Goal: Task Accomplishment & Management: Manage account settings

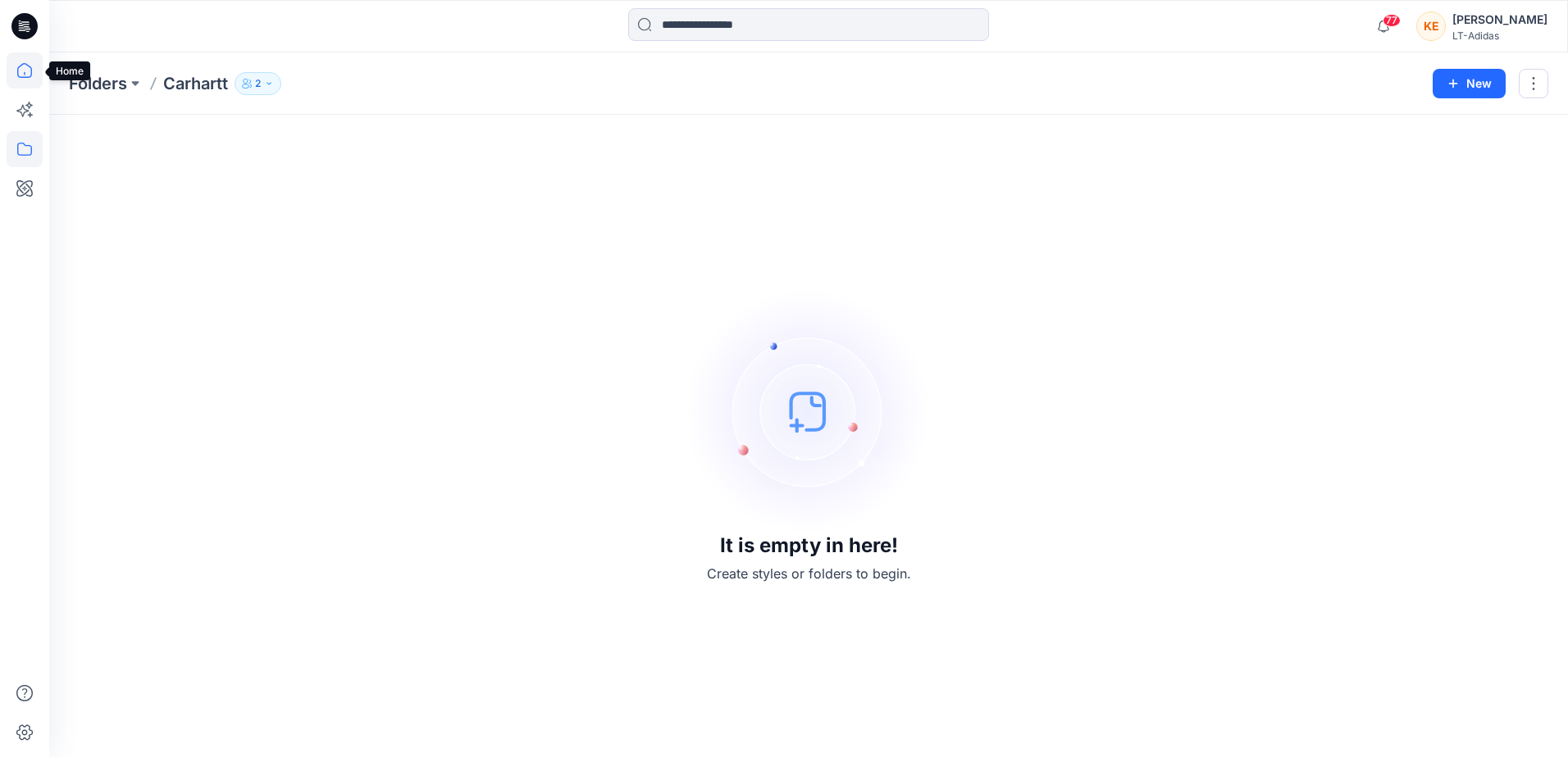
click at [26, 72] on icon at bounding box center [25, 71] width 36 height 36
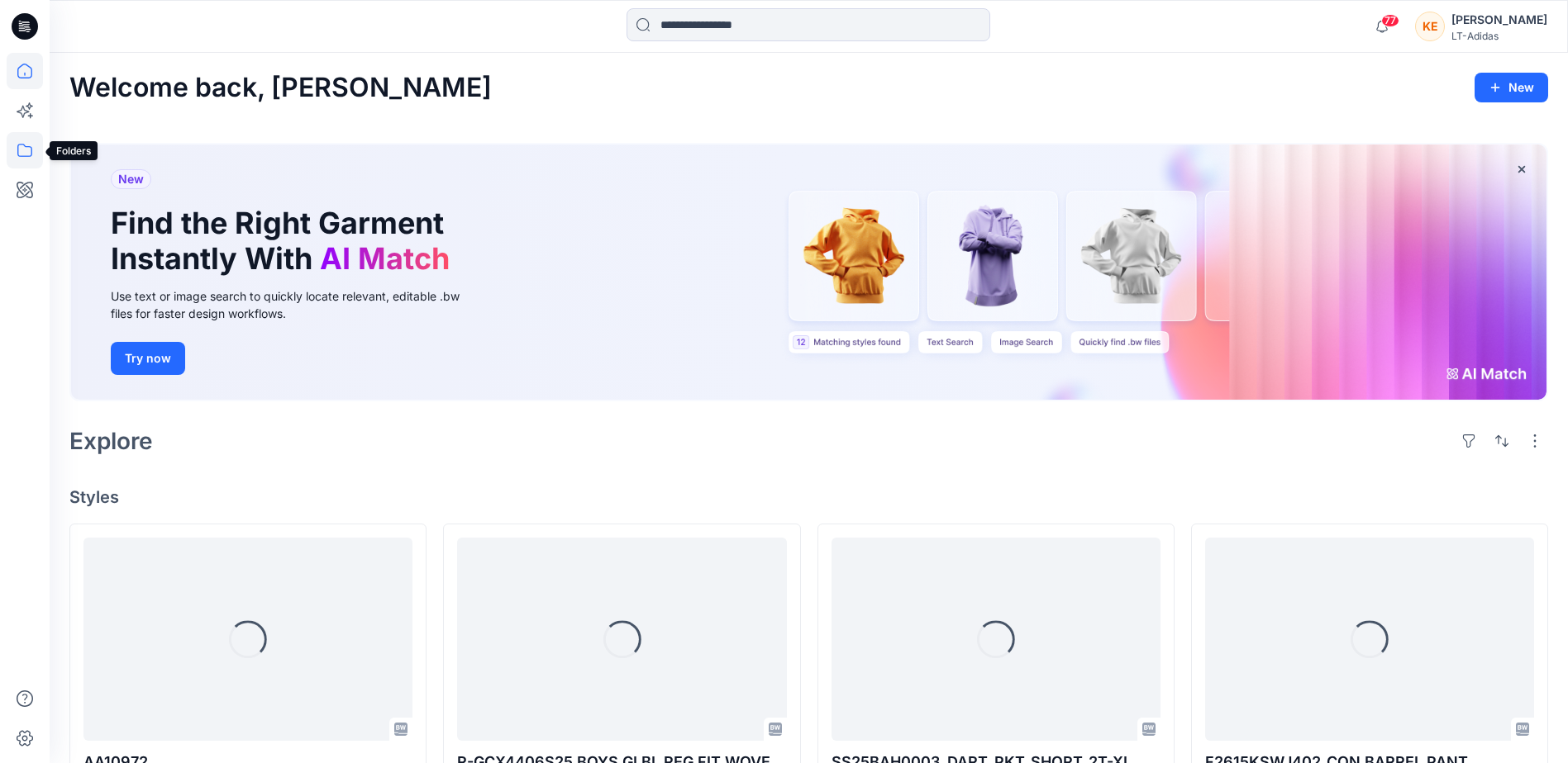
click at [12, 154] on icon at bounding box center [25, 151] width 36 height 36
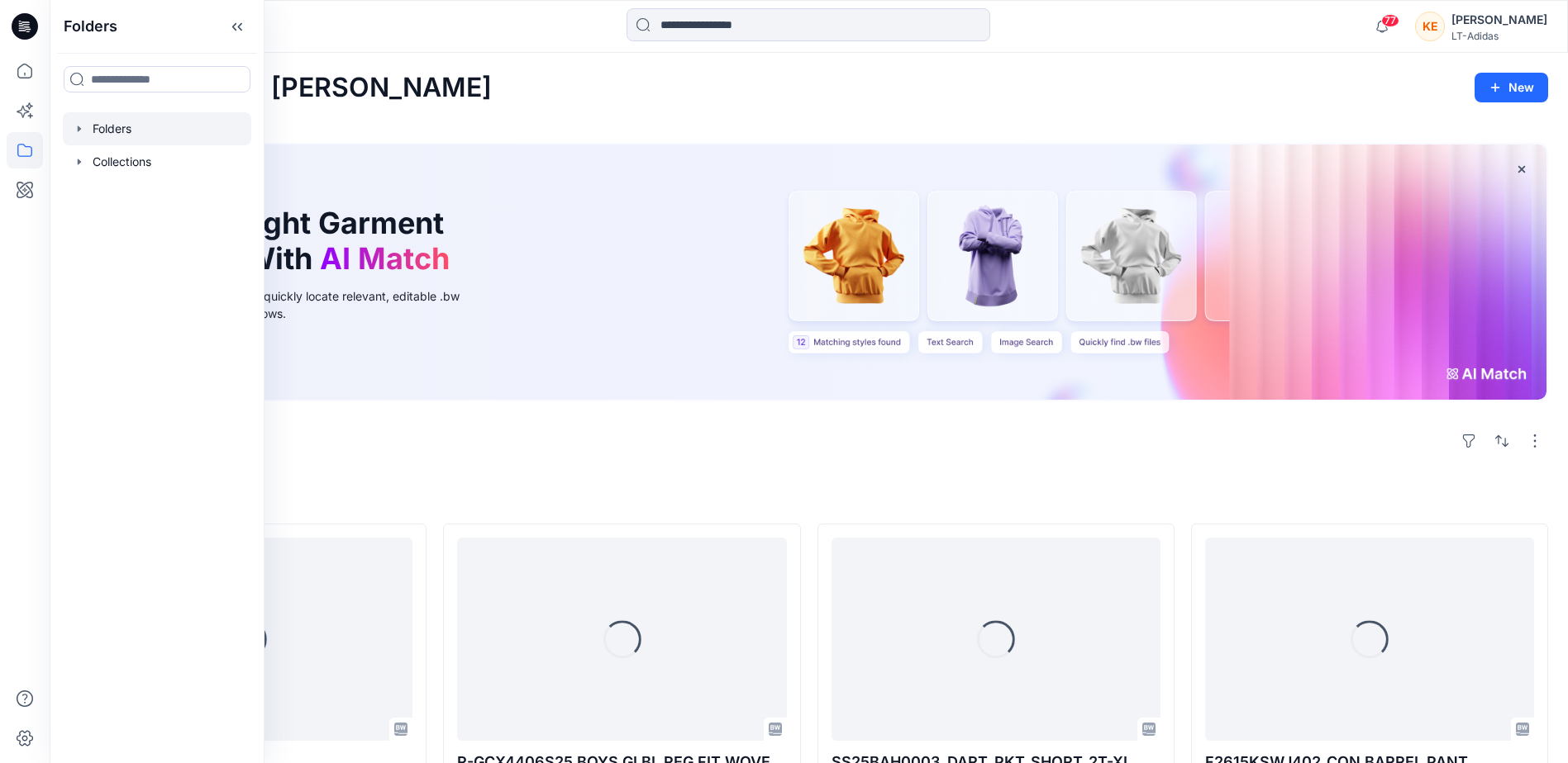
click at [100, 139] on div at bounding box center [157, 129] width 189 height 33
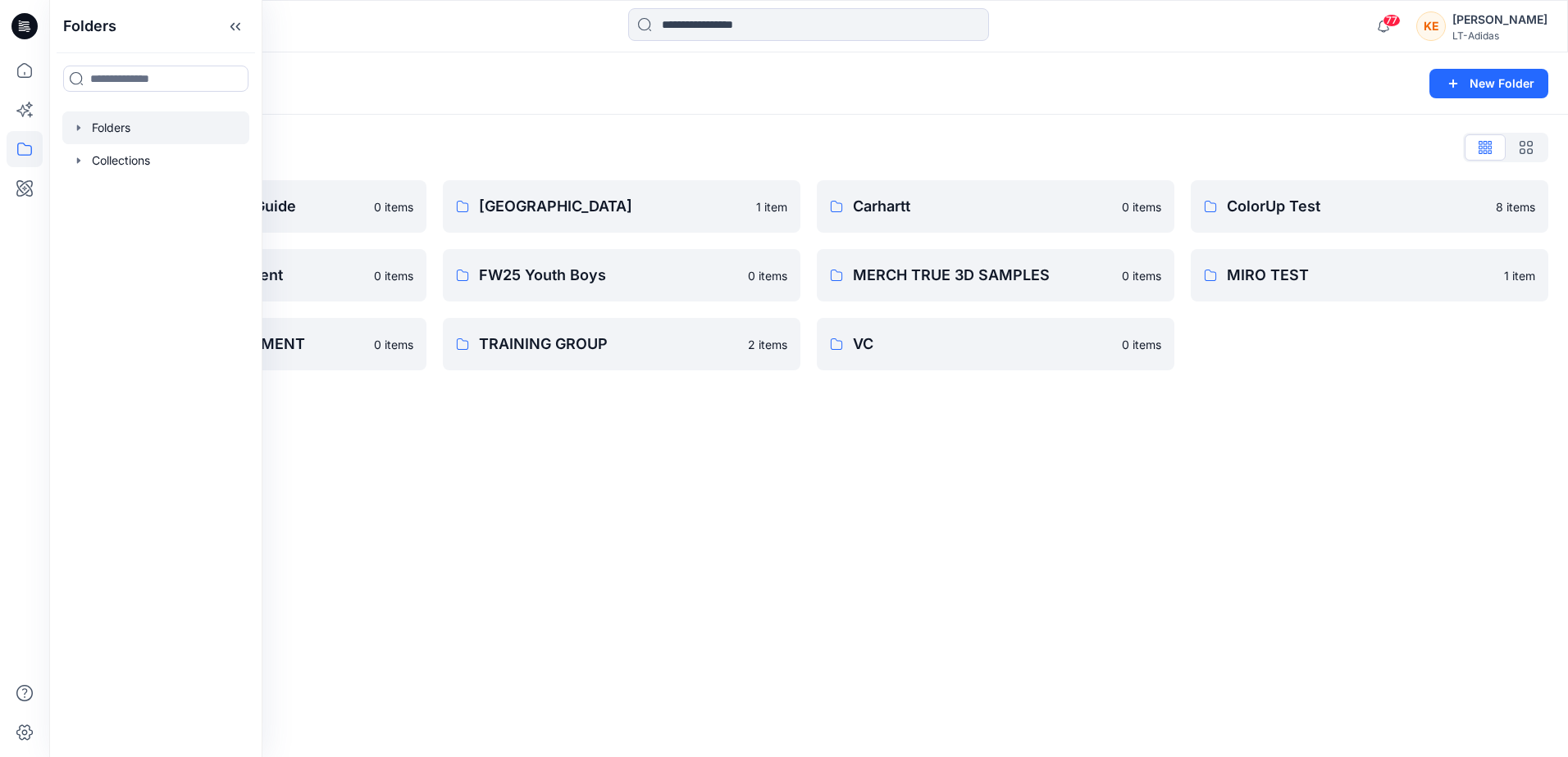
click at [80, 128] on icon "button" at bounding box center [79, 127] width 3 height 6
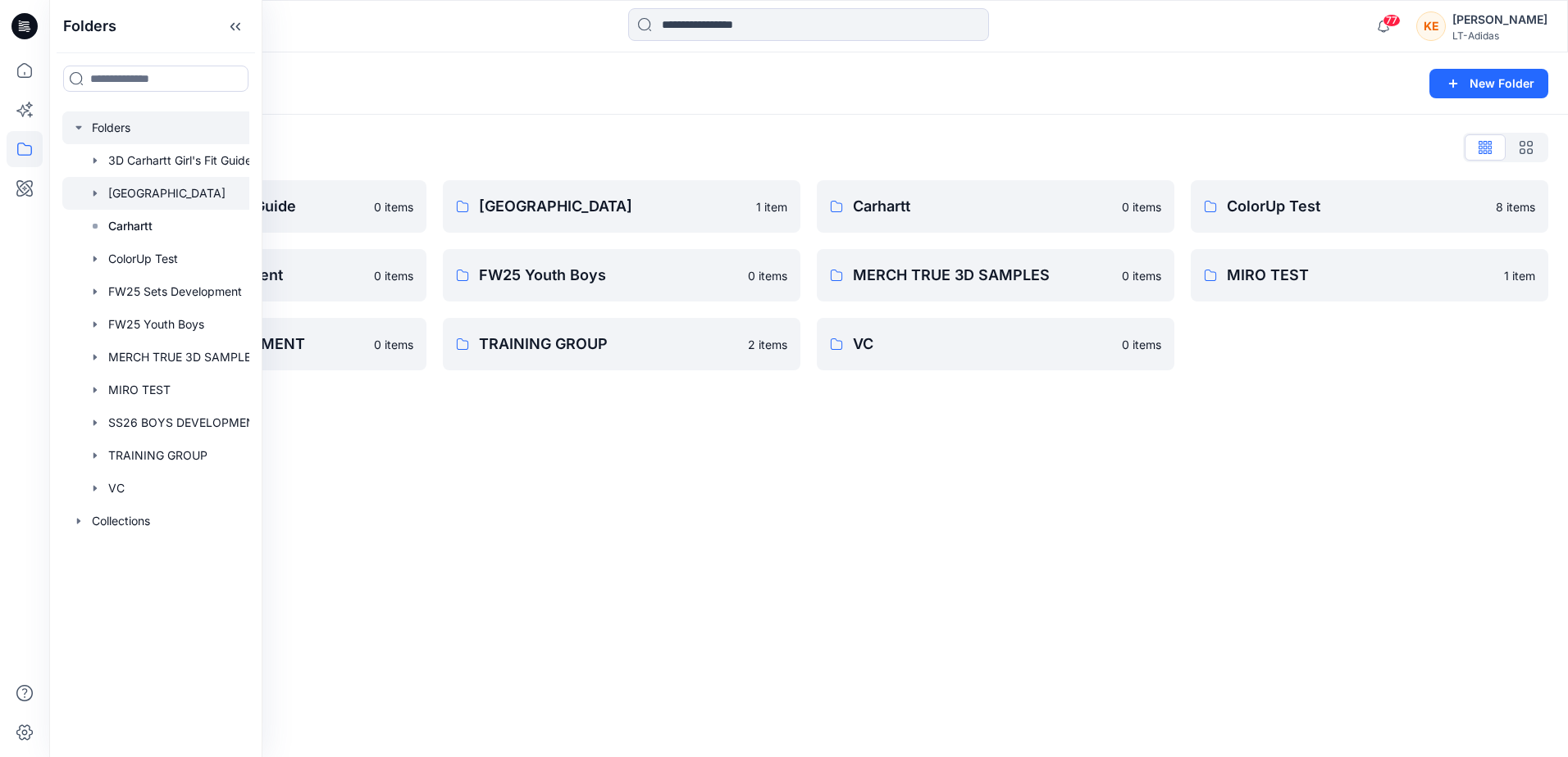
click at [97, 189] on icon "button" at bounding box center [95, 194] width 13 height 13
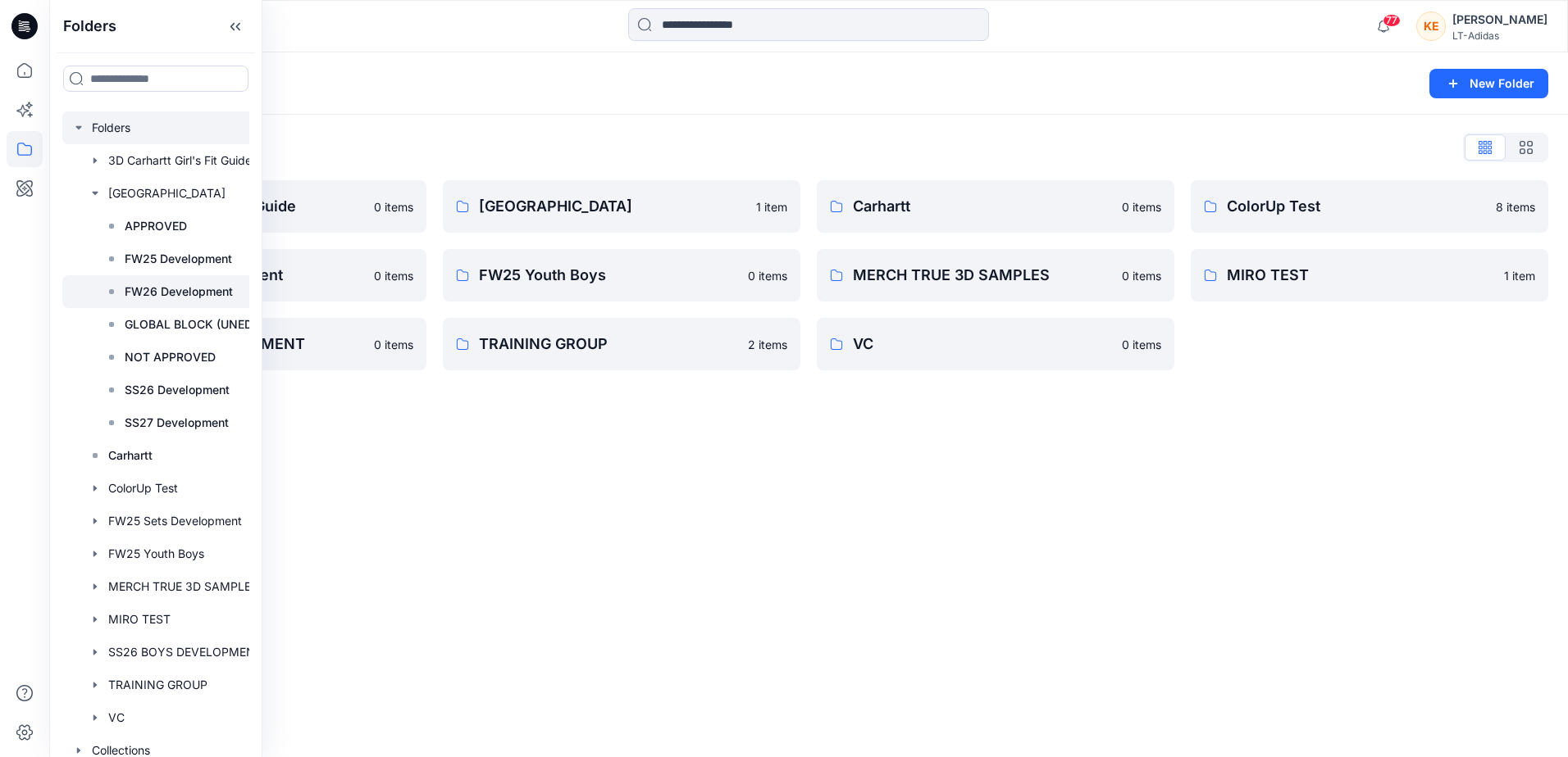
click at [159, 293] on p "FW26 Development" at bounding box center [179, 291] width 108 height 20
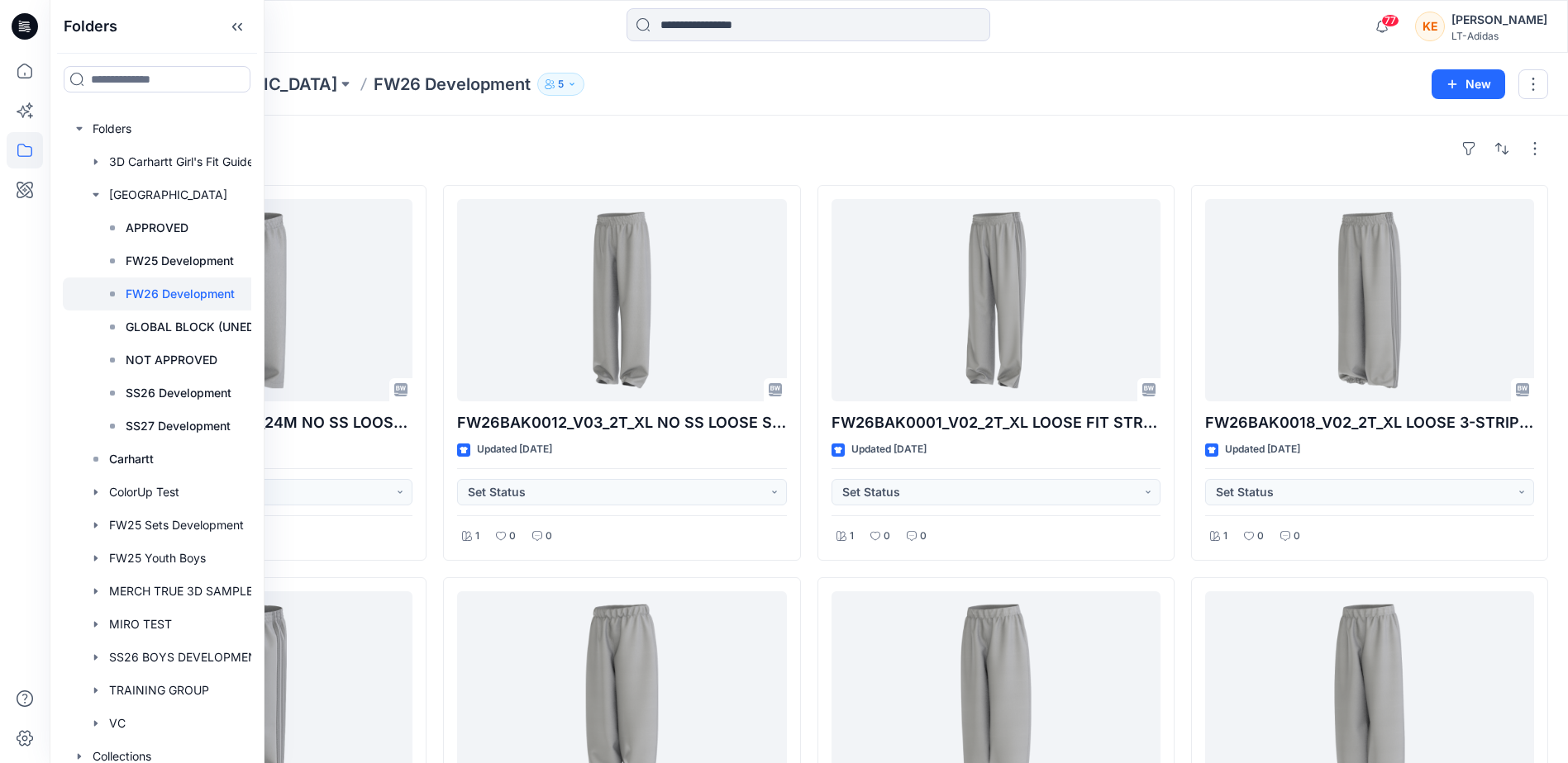
click at [537, 84] on button "5" at bounding box center [560, 84] width 47 height 23
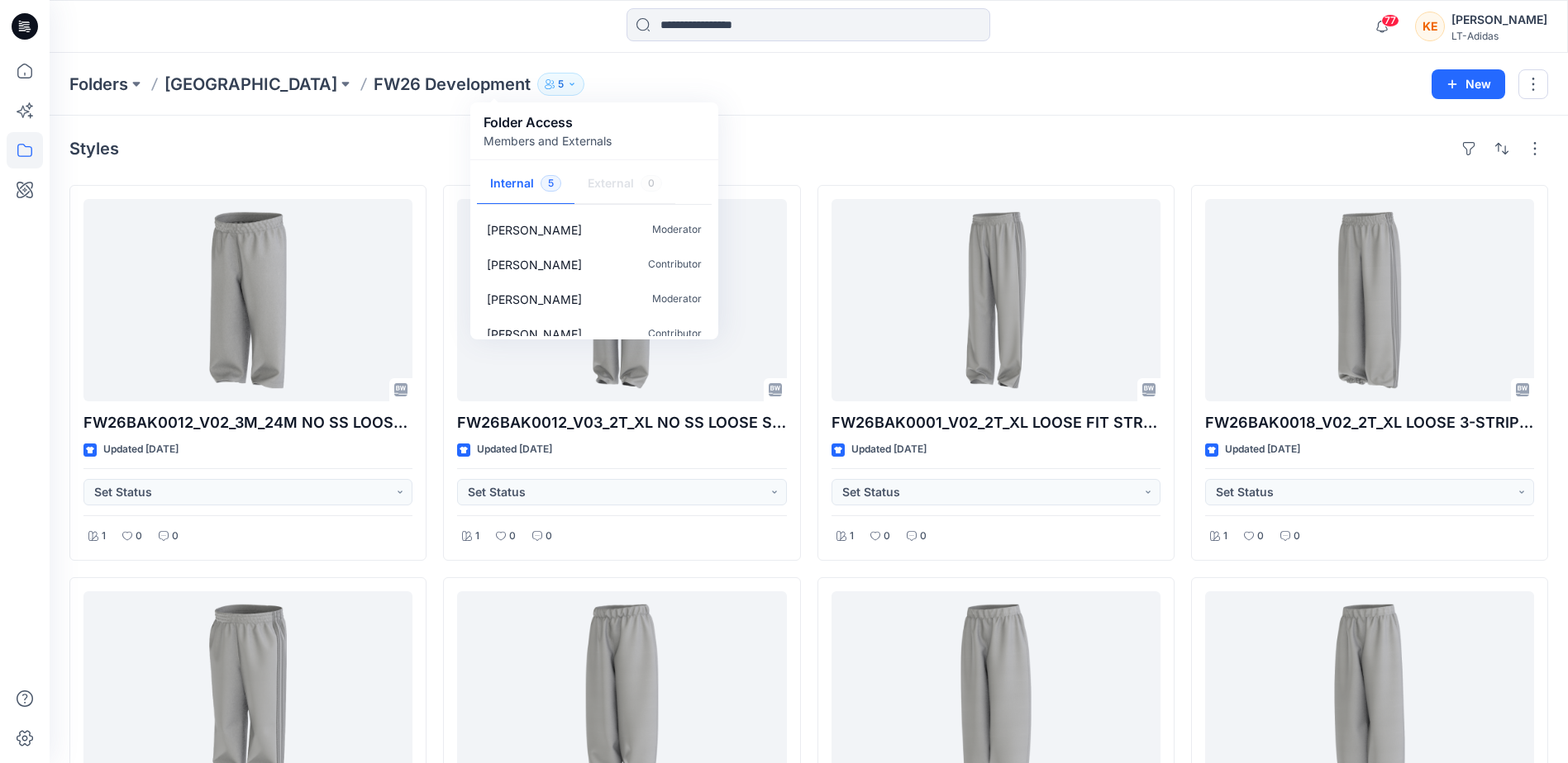
click at [876, 123] on div "Styles FW26BAK0012_V02_3M_24M NO SS LOOSE STRAIGHT LEG PANT NOT APPVD Updated […" at bounding box center [809, 770] width 1518 height 1308
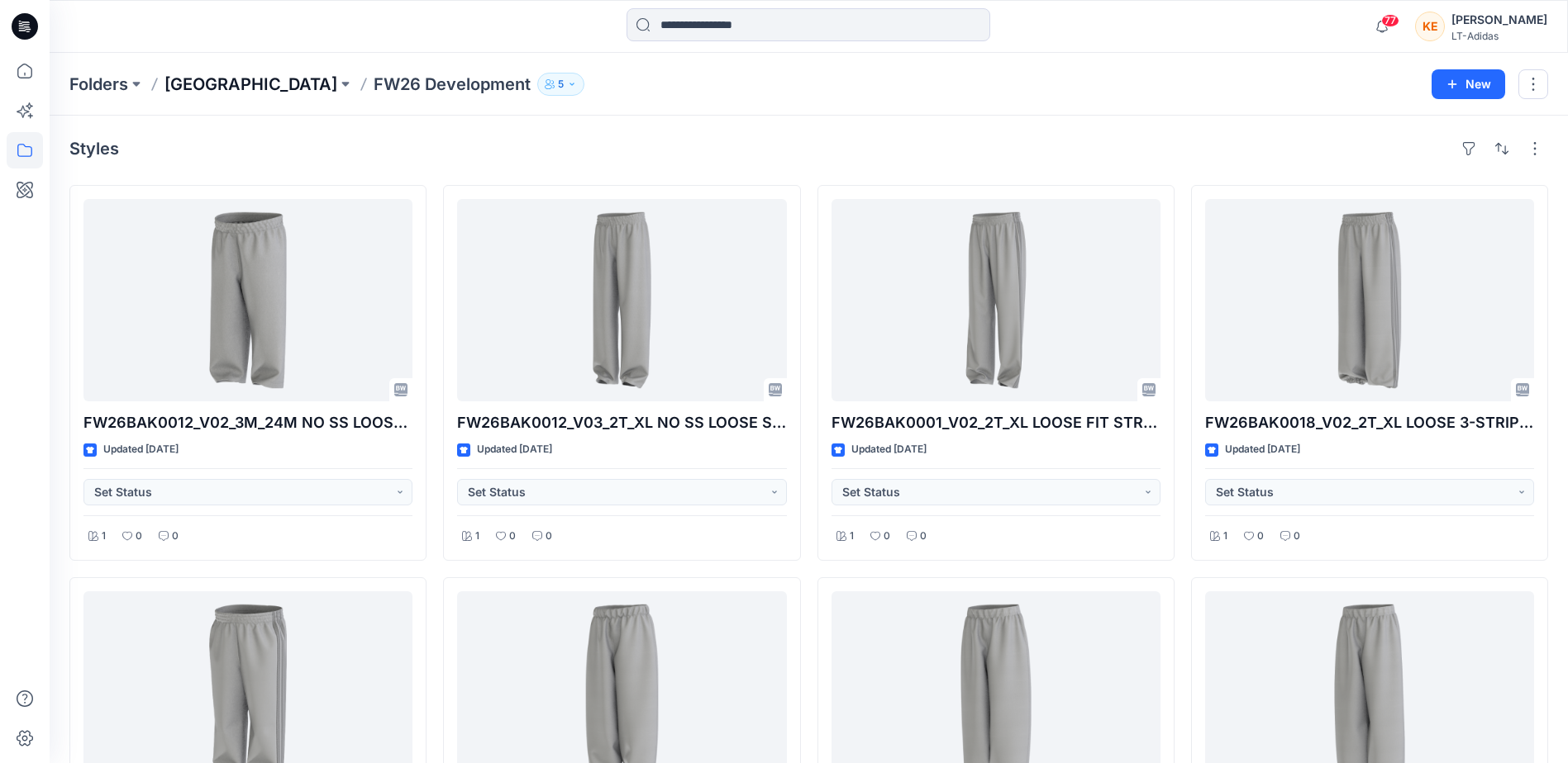
click at [244, 86] on p "[GEOGRAPHIC_DATA]" at bounding box center [251, 84] width 173 height 23
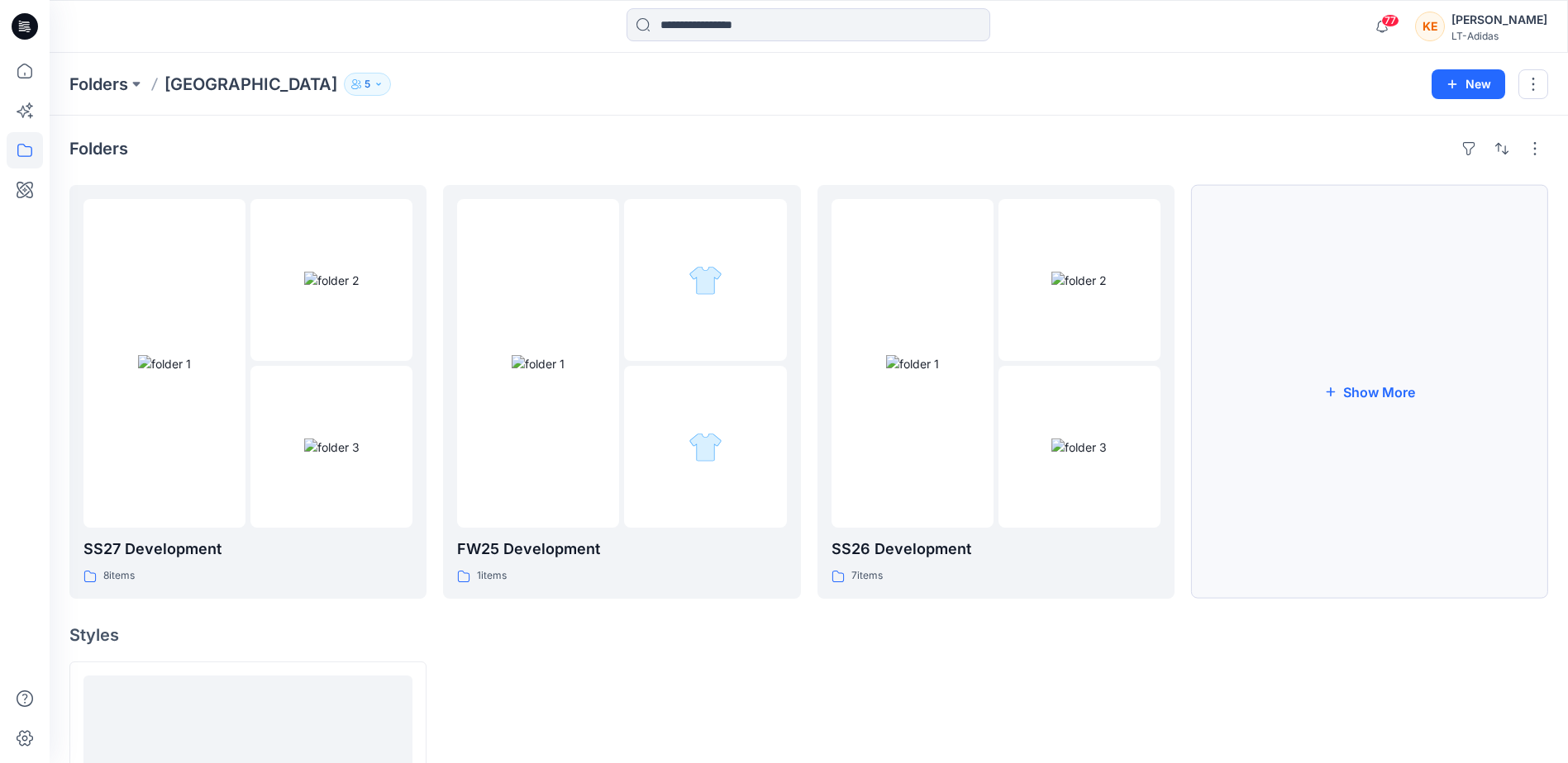
click at [1392, 394] on button "Show More" at bounding box center [1369, 392] width 357 height 414
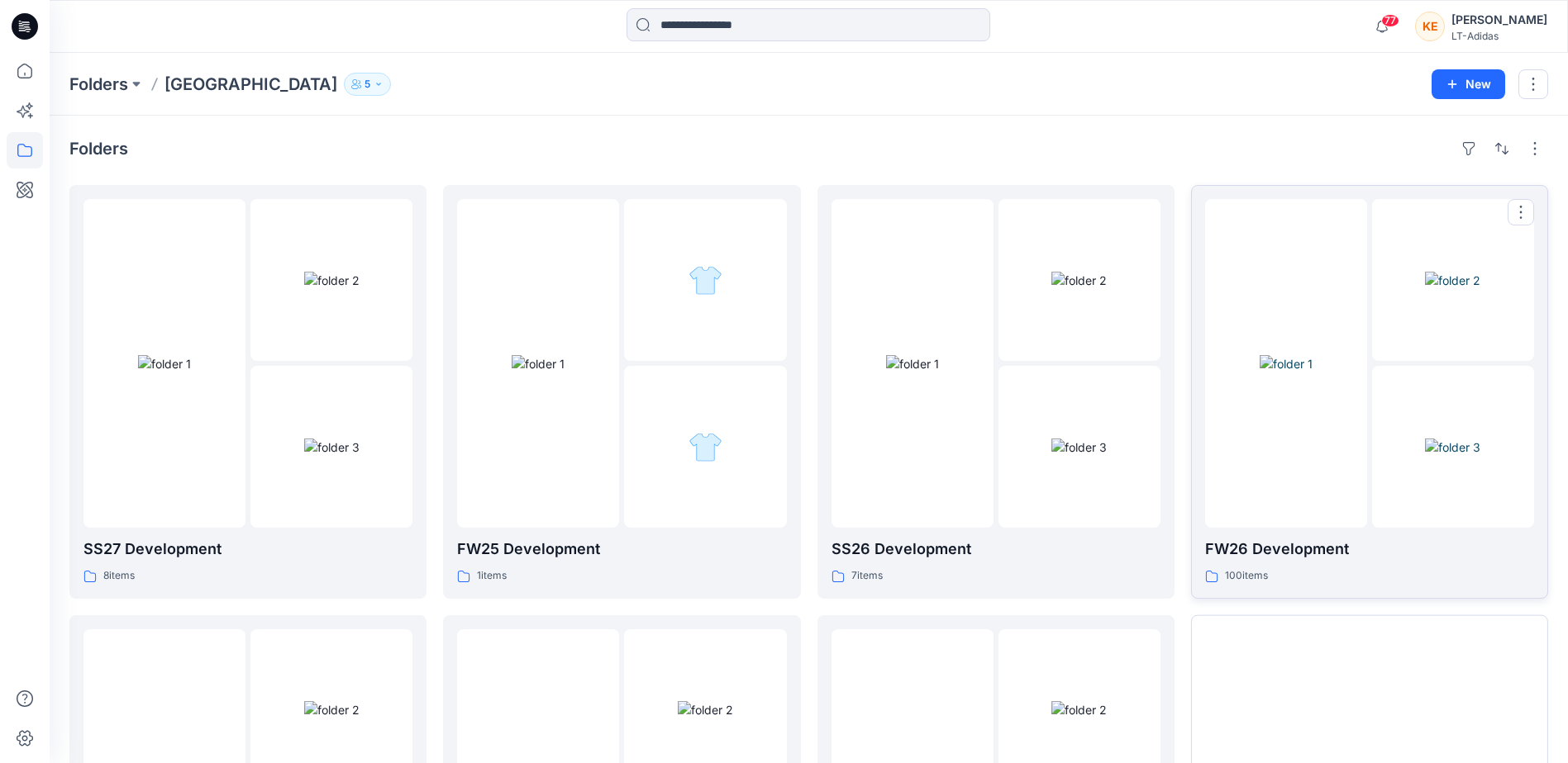
click at [1285, 549] on p "FW26 Development" at bounding box center [1369, 549] width 329 height 23
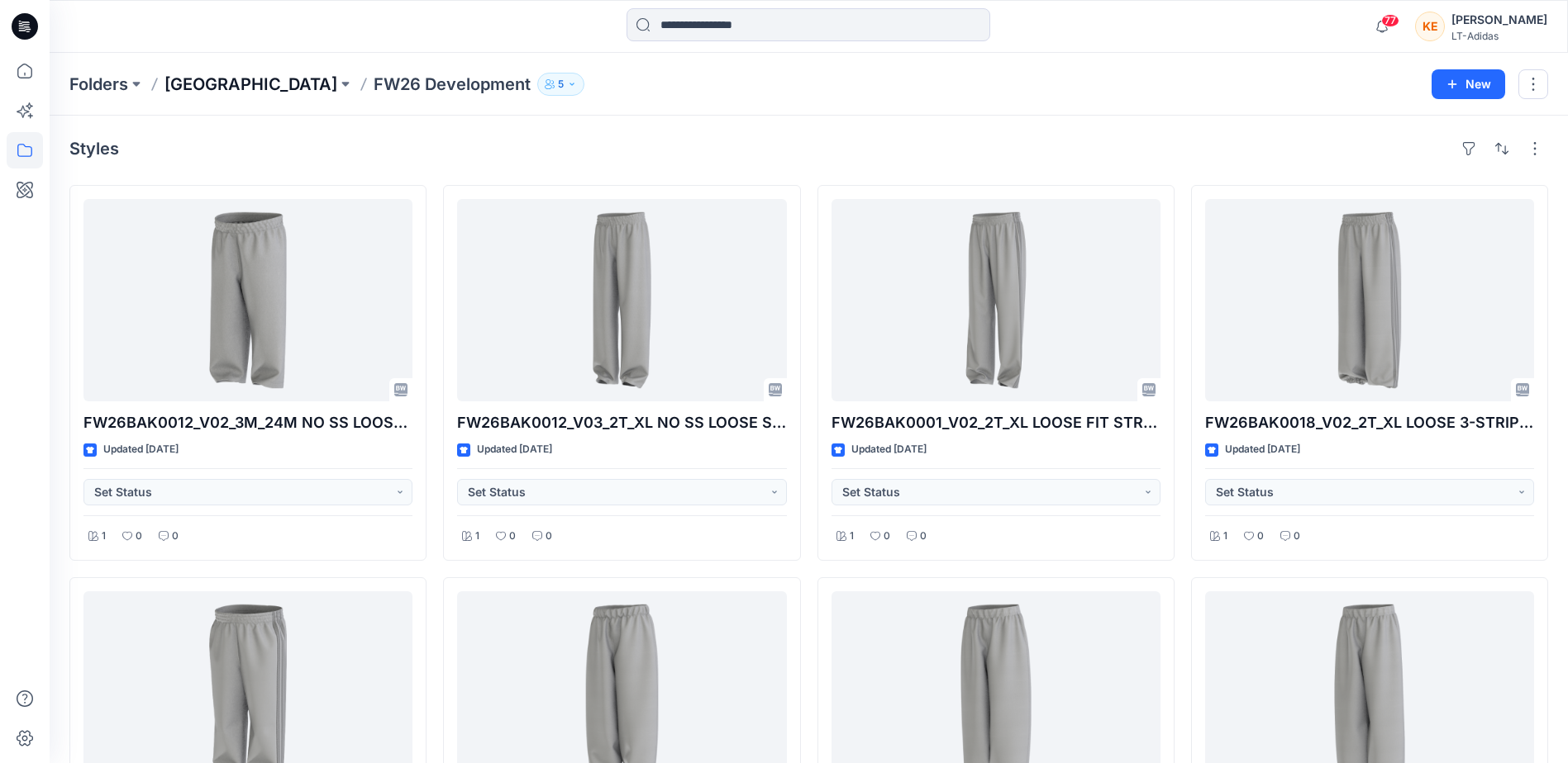
click at [243, 87] on p "[GEOGRAPHIC_DATA]" at bounding box center [251, 84] width 173 height 23
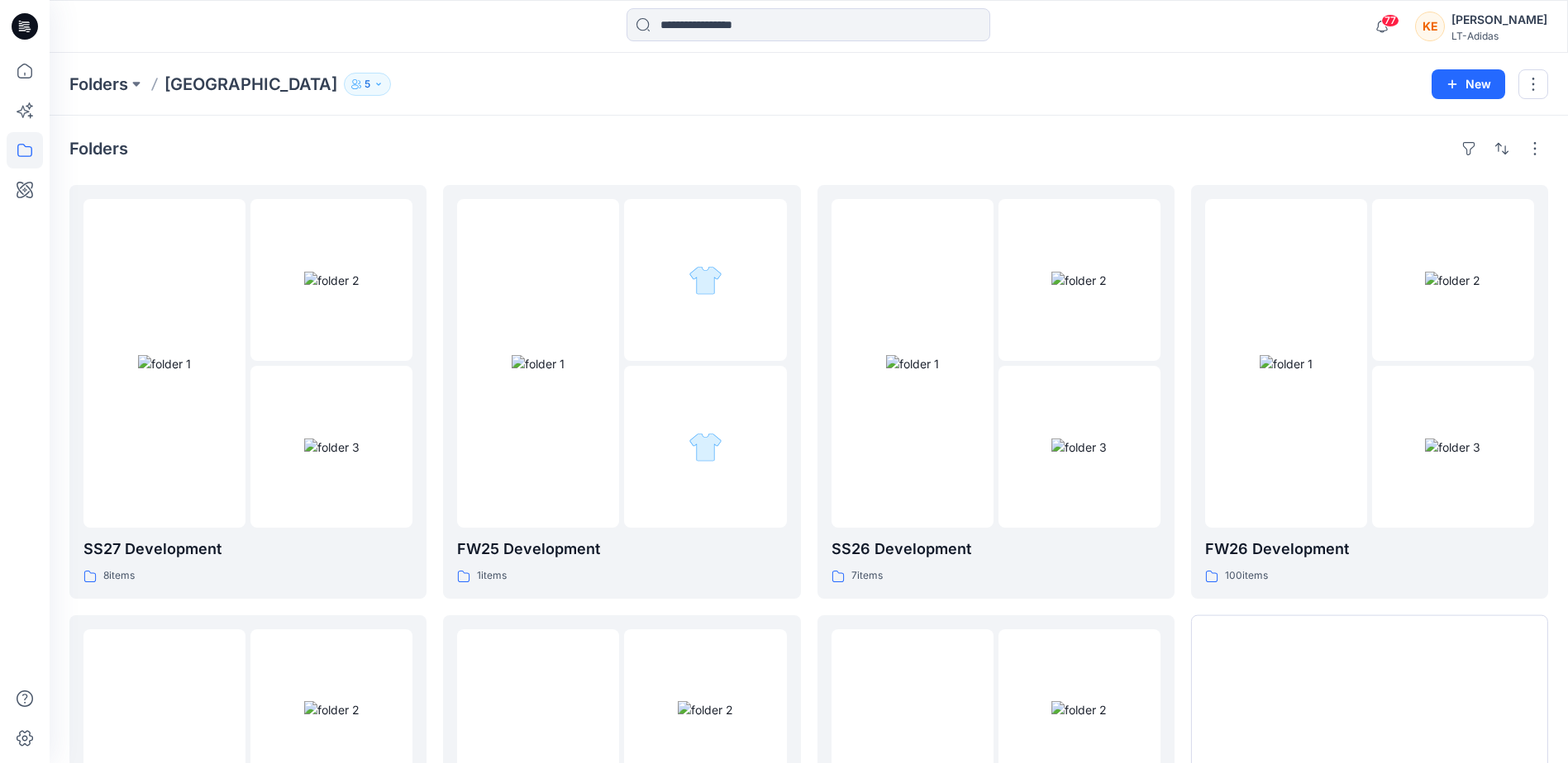
click at [364, 81] on p "5" at bounding box center [367, 84] width 6 height 18
click at [1260, 461] on div at bounding box center [1287, 363] width 162 height 329
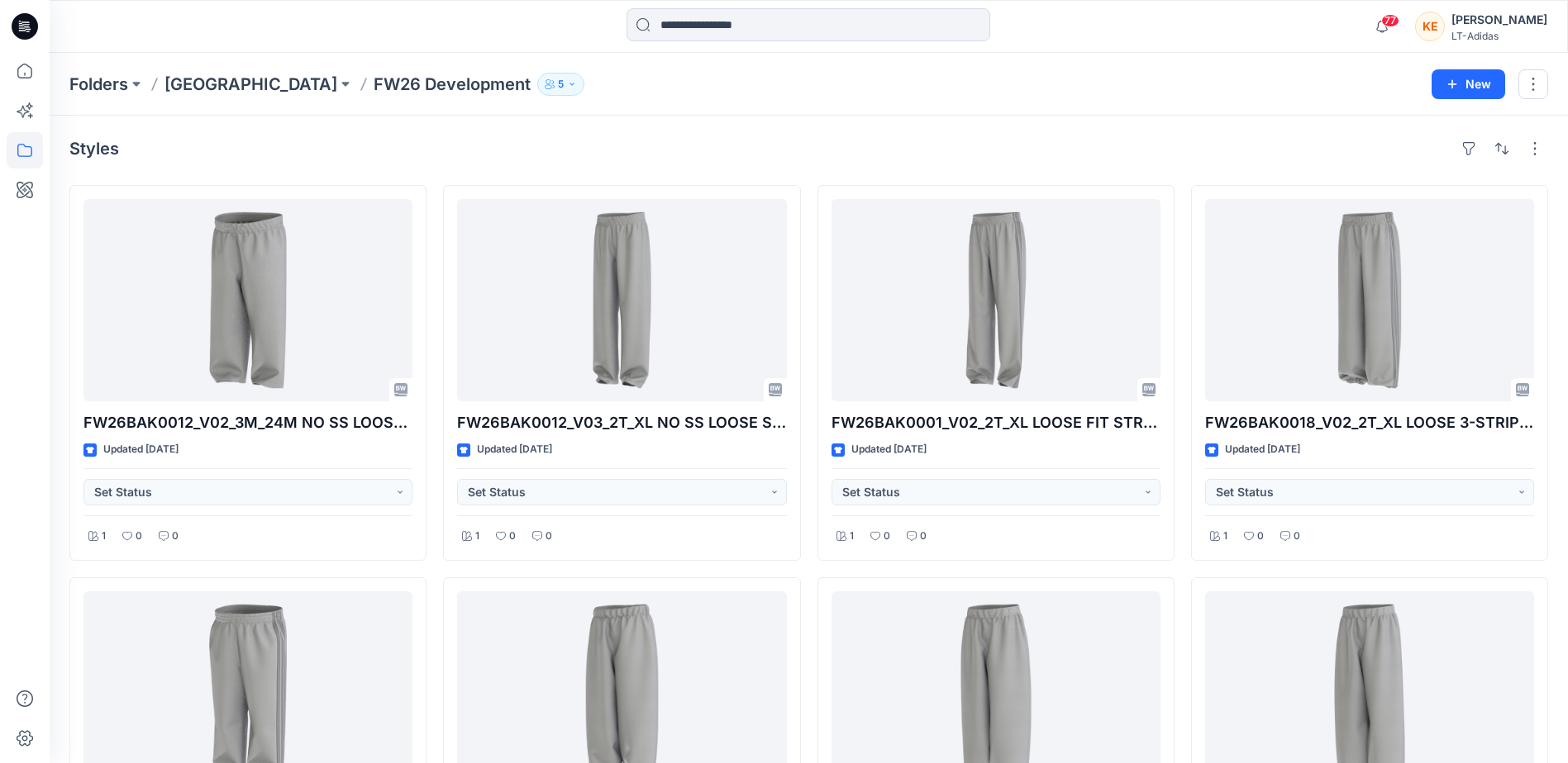
click at [558, 87] on p "5" at bounding box center [560, 84] width 6 height 18
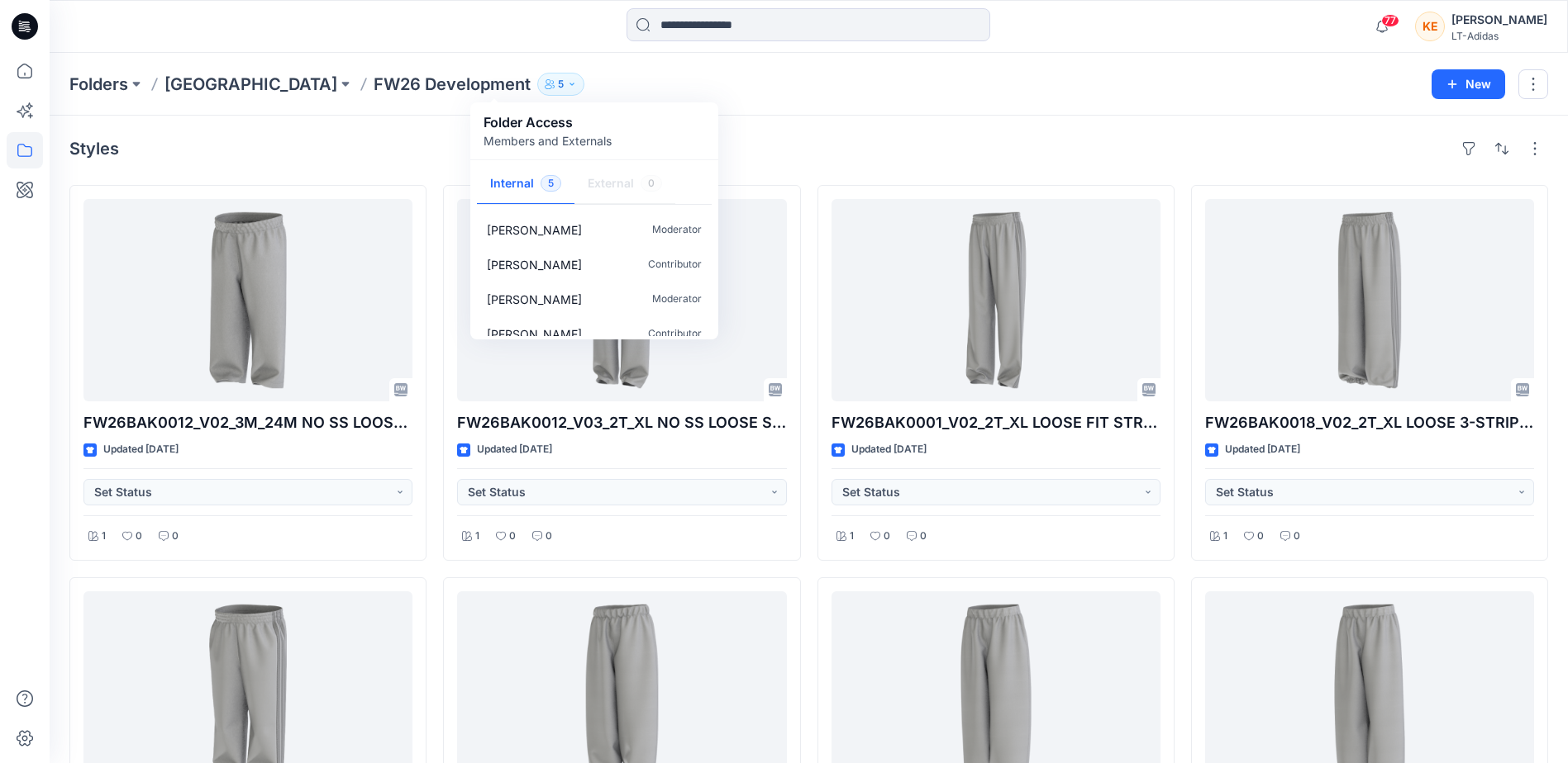
click at [537, 135] on p "Members and Externals" at bounding box center [547, 141] width 128 height 17
click at [216, 82] on p "[GEOGRAPHIC_DATA]" at bounding box center [251, 84] width 173 height 23
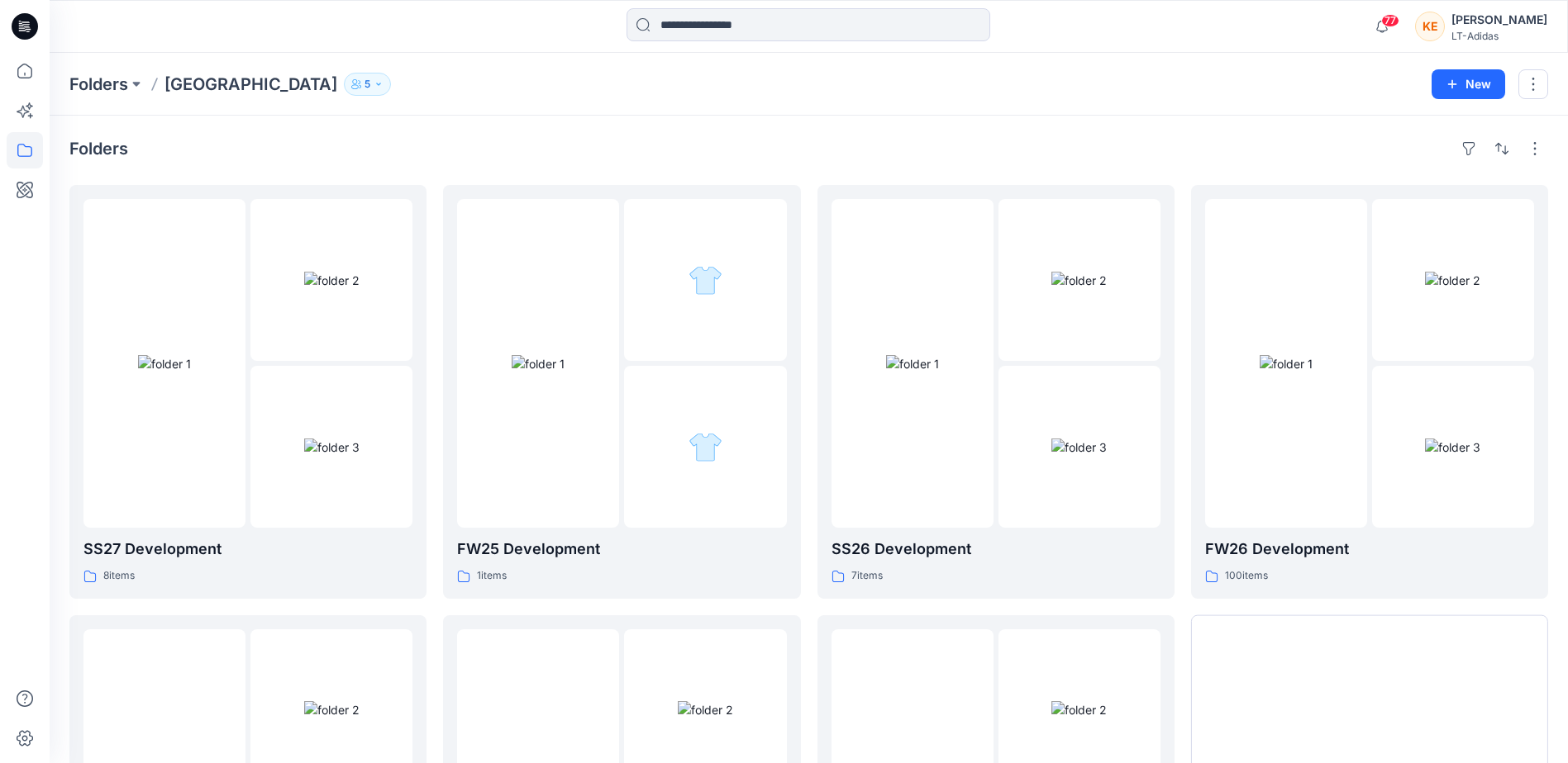
click at [373, 81] on icon "button" at bounding box center [378, 84] width 10 height 10
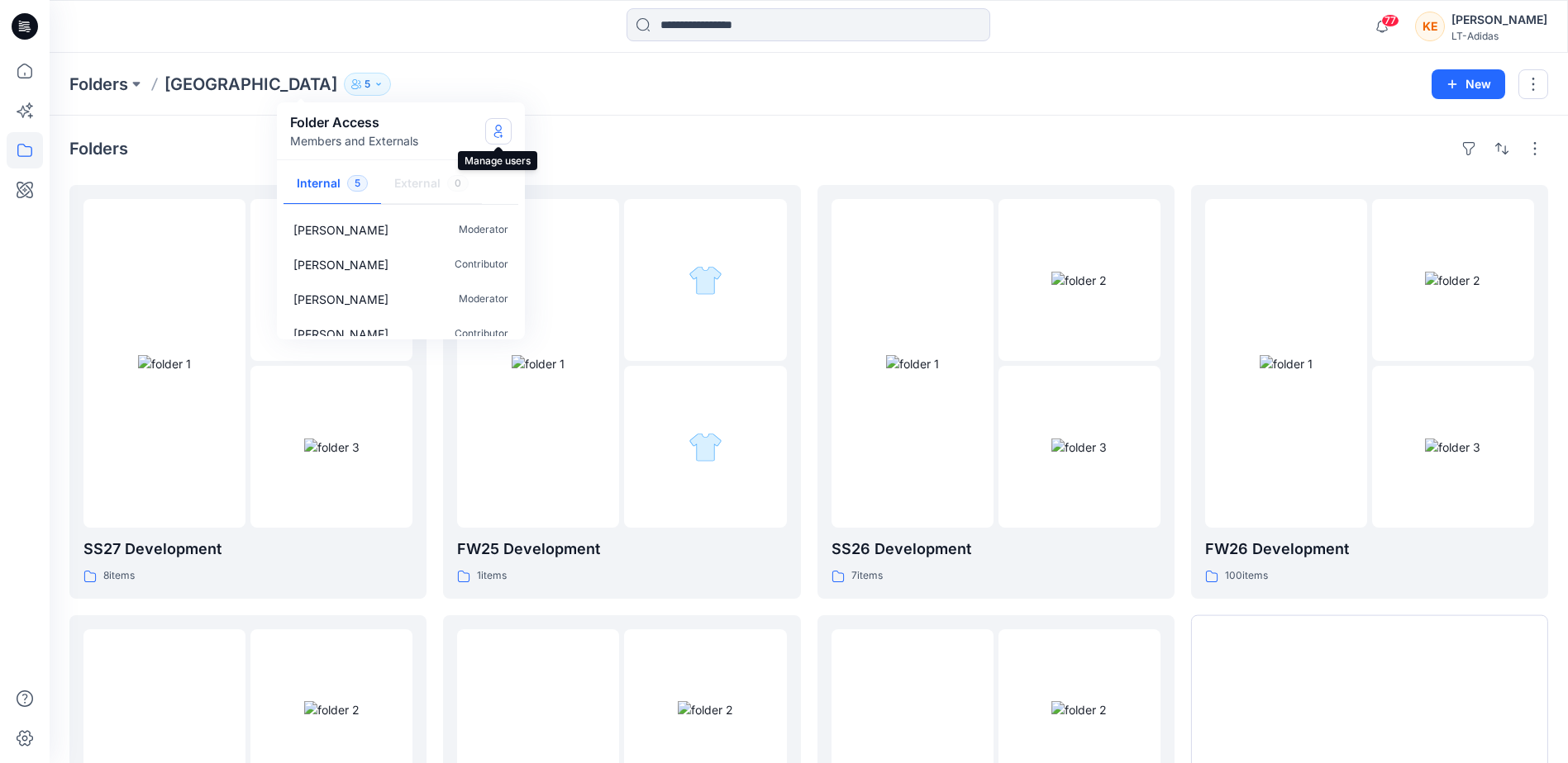
click at [498, 134] on icon "Manage Users" at bounding box center [498, 132] width 13 height 13
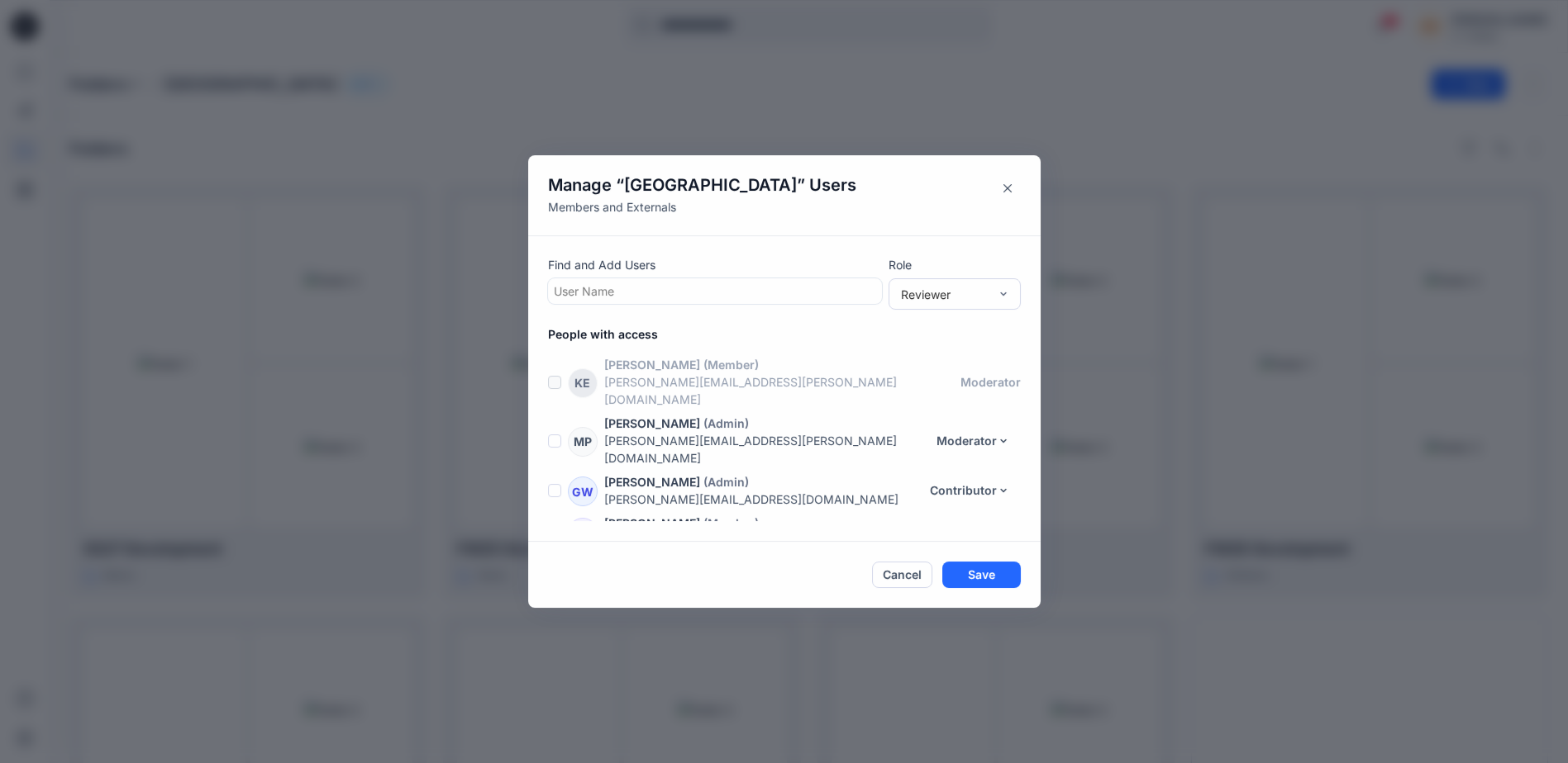
scroll to position [35, 0]
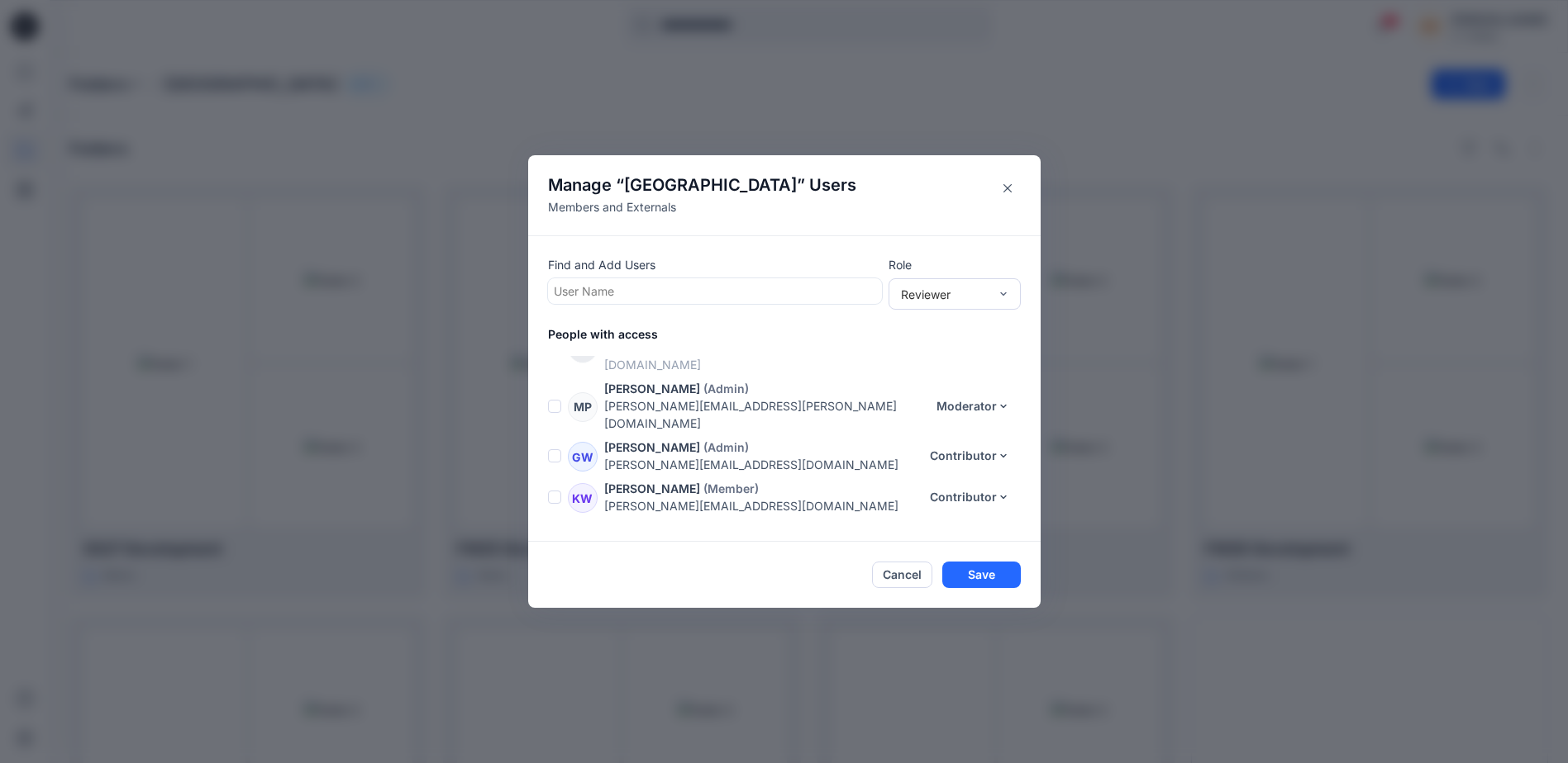
click at [772, 288] on div at bounding box center [714, 290] width 322 height 21
type input "****"
click at [816, 291] on div at bounding box center [831, 291] width 89 height 21
type input "*"
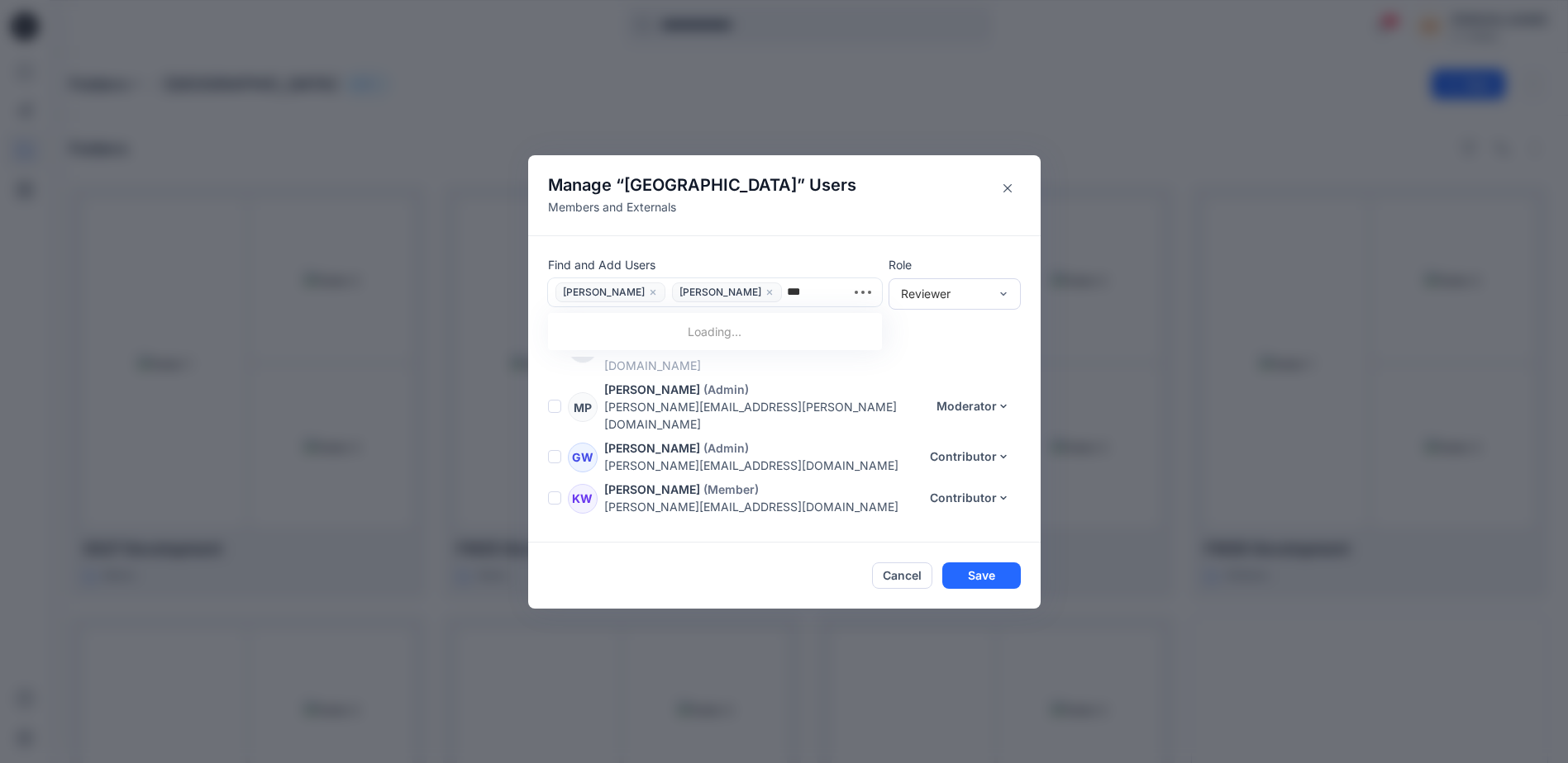
type input "****"
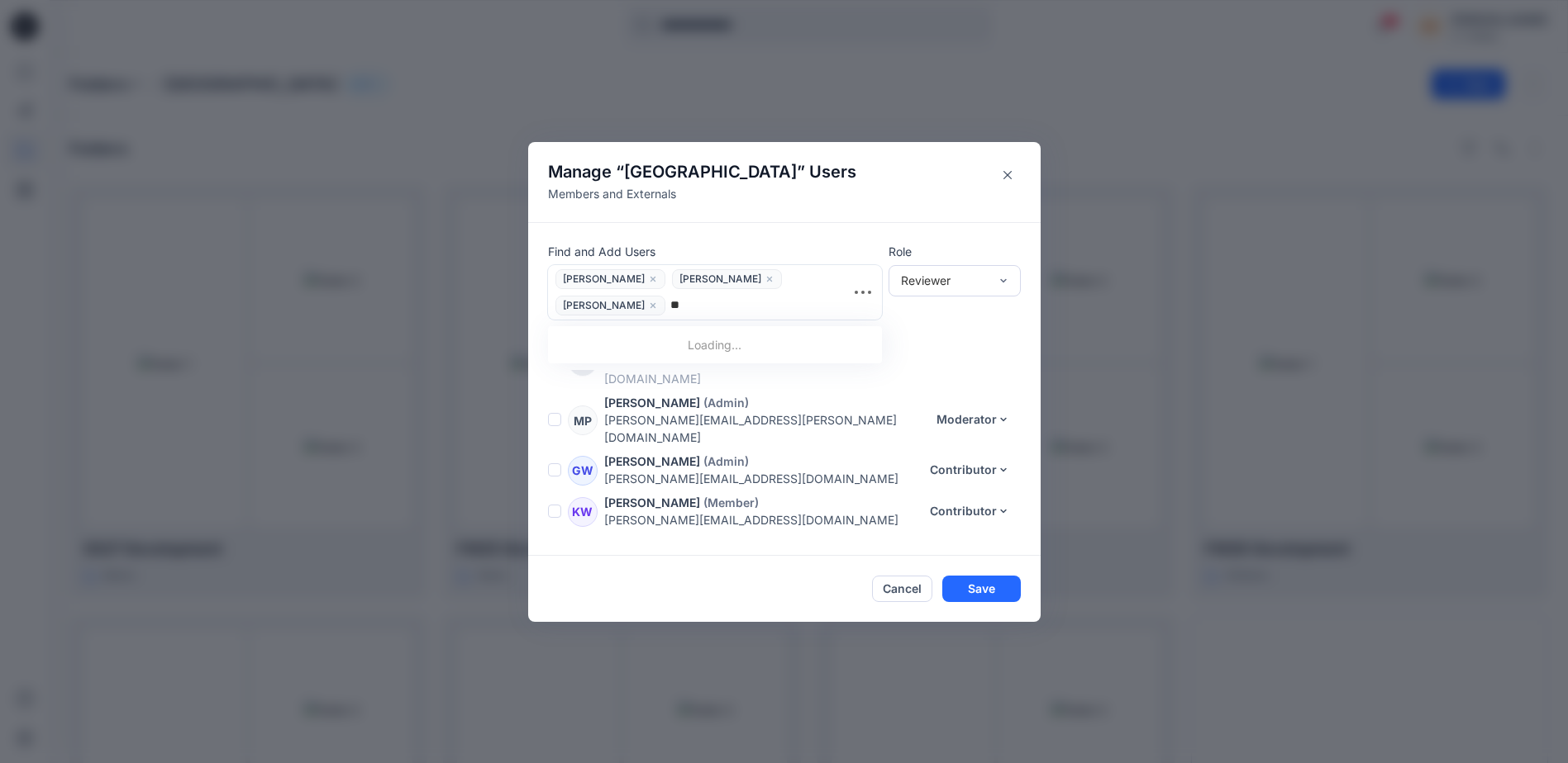
type input "*"
click at [964, 284] on div "Reviewer" at bounding box center [945, 280] width 88 height 17
click at [965, 316] on div "Reviewer" at bounding box center [955, 312] width 126 height 29
click at [1006, 588] on button "Save" at bounding box center [981, 589] width 79 height 26
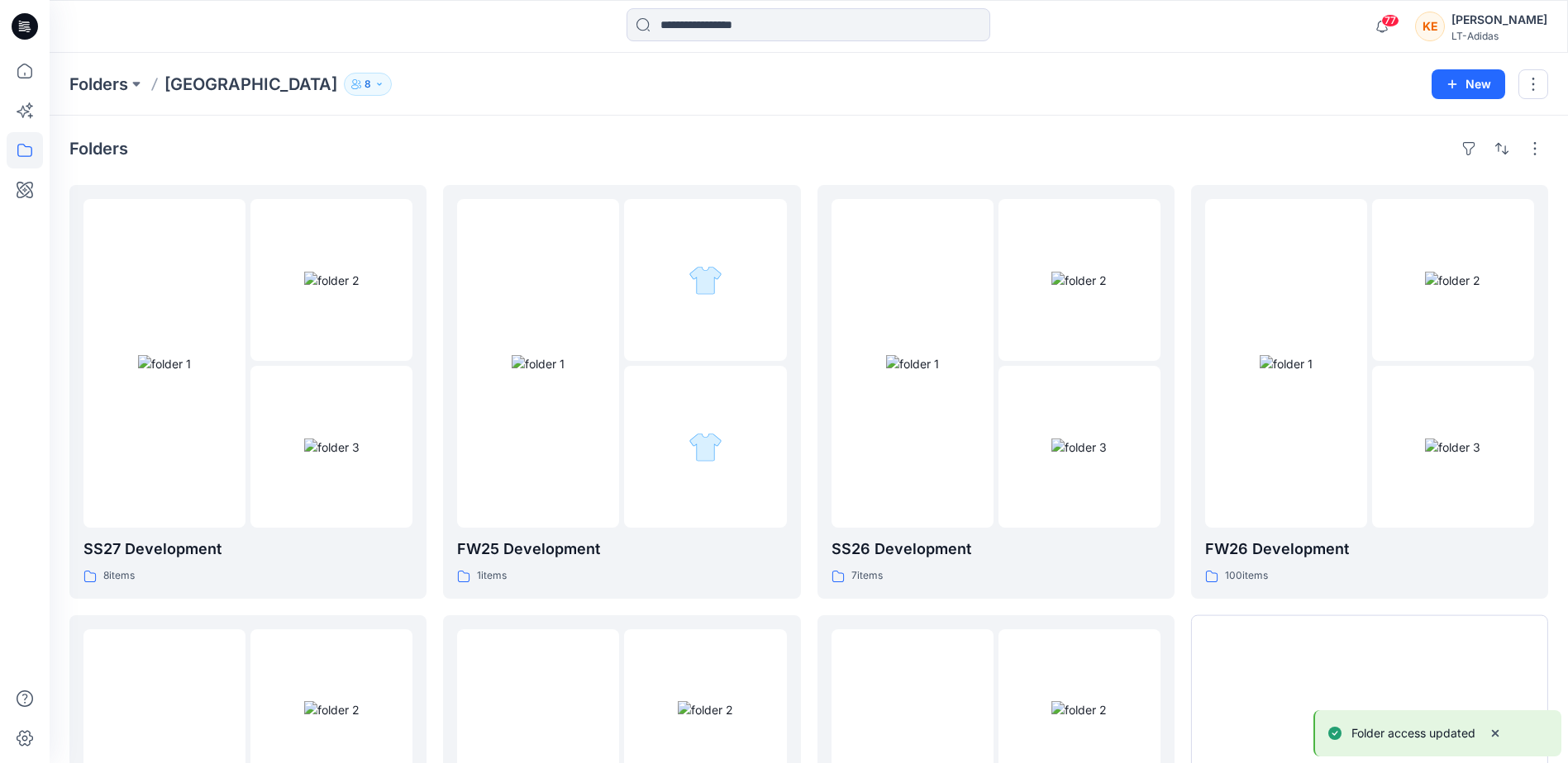
click at [374, 82] on icon "button" at bounding box center [379, 84] width 10 height 10
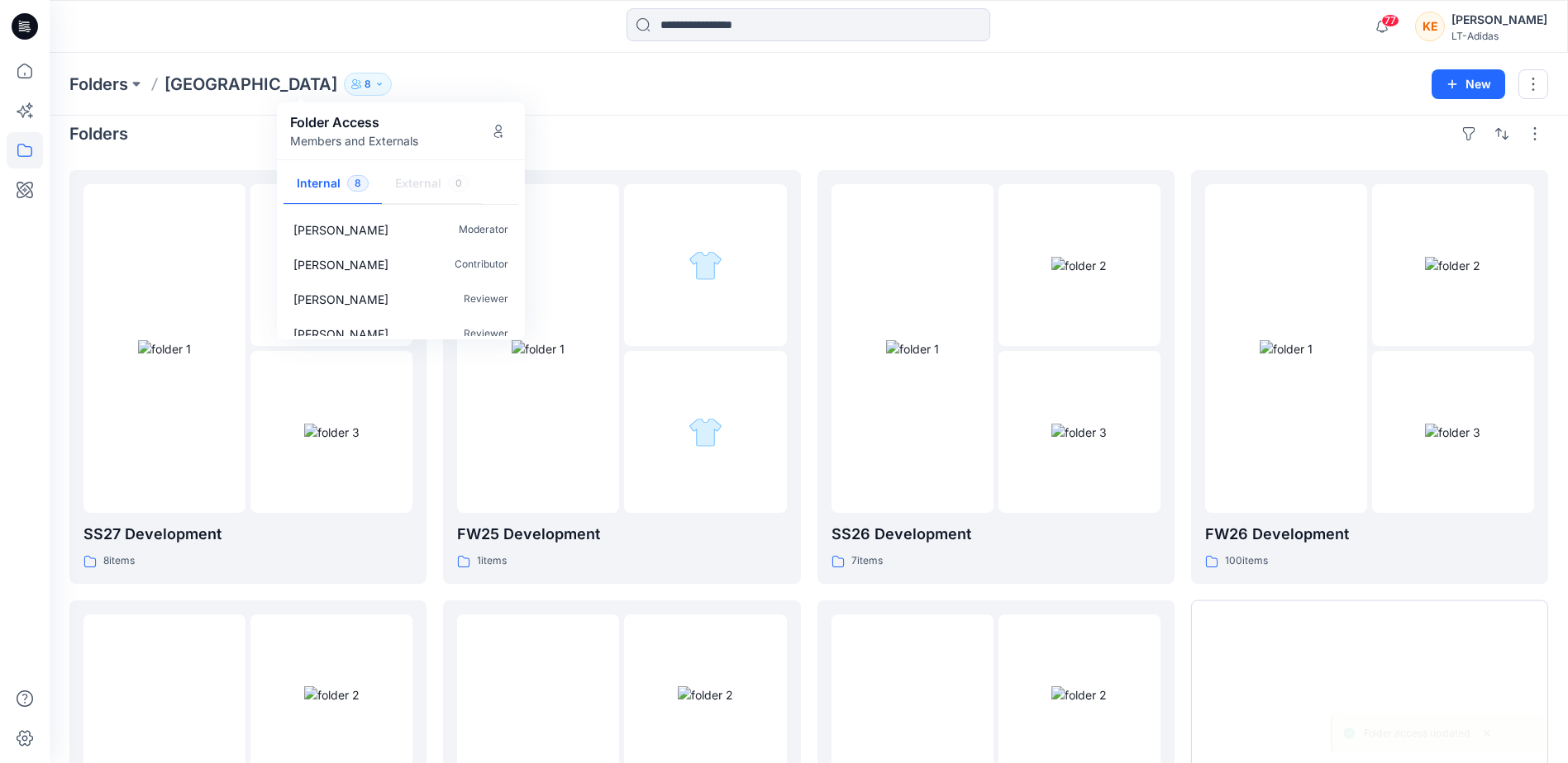
scroll to position [0, 0]
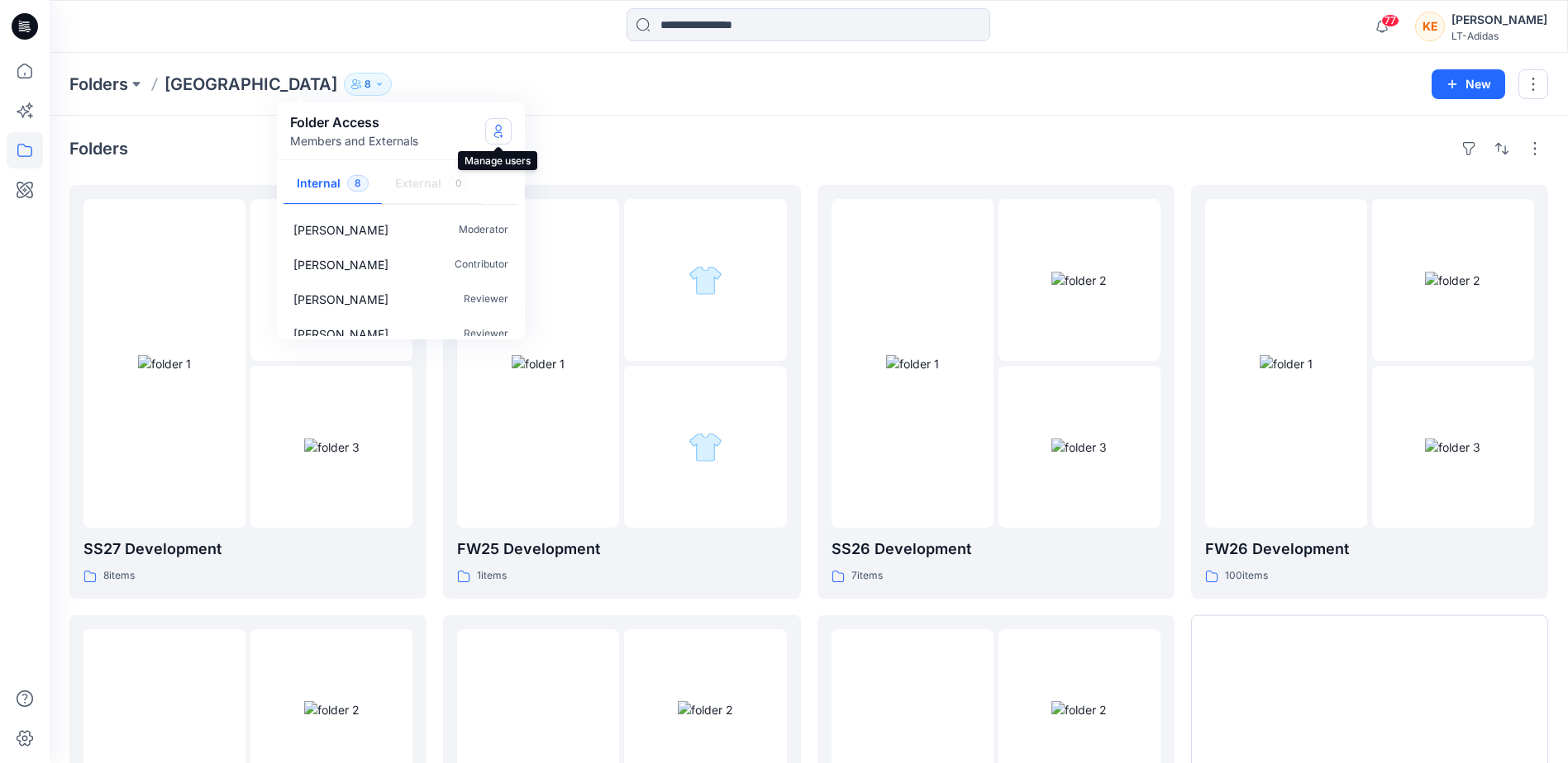
click at [503, 132] on icon "Manage Users" at bounding box center [498, 132] width 13 height 13
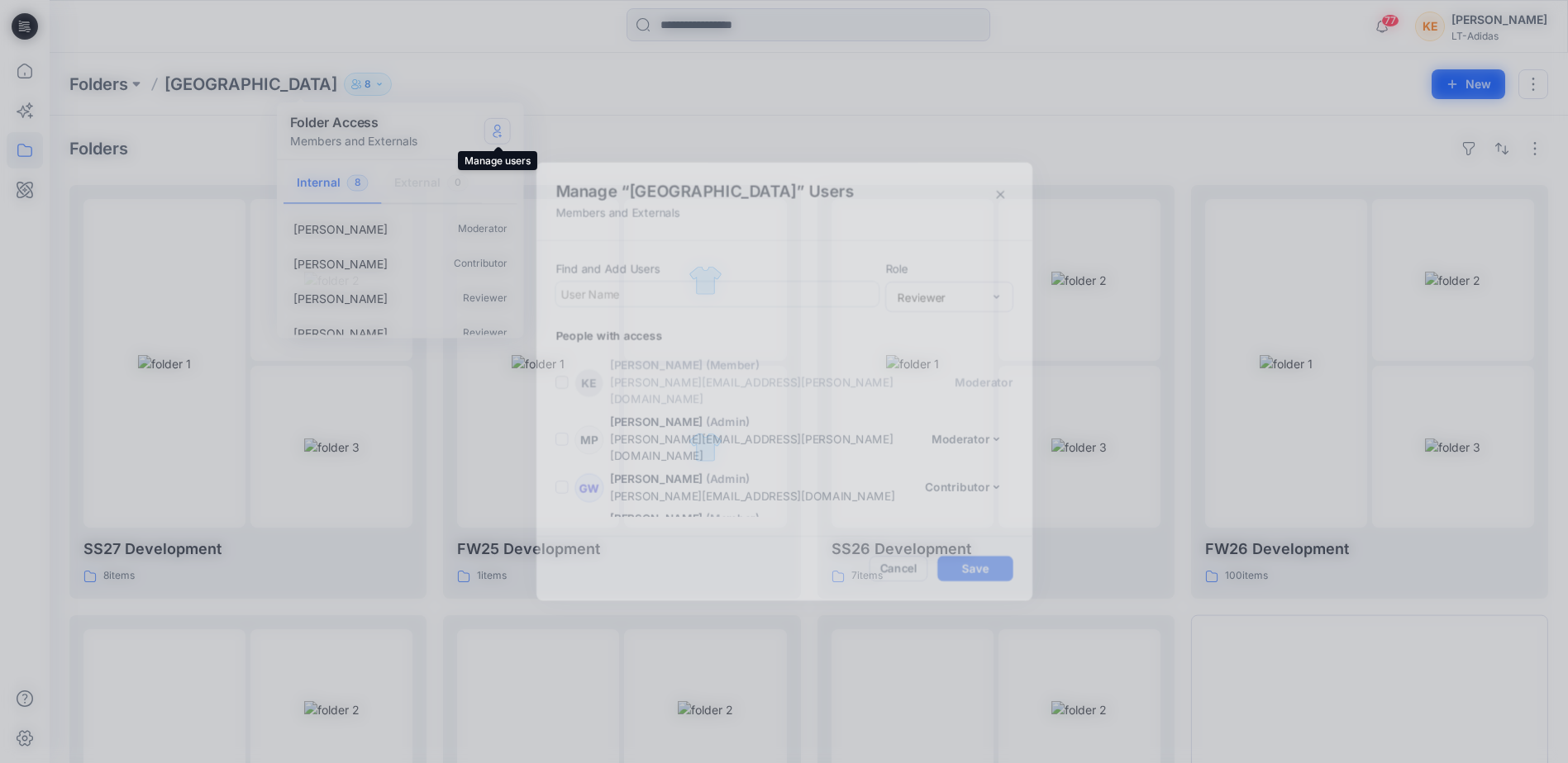
scroll to position [159, 0]
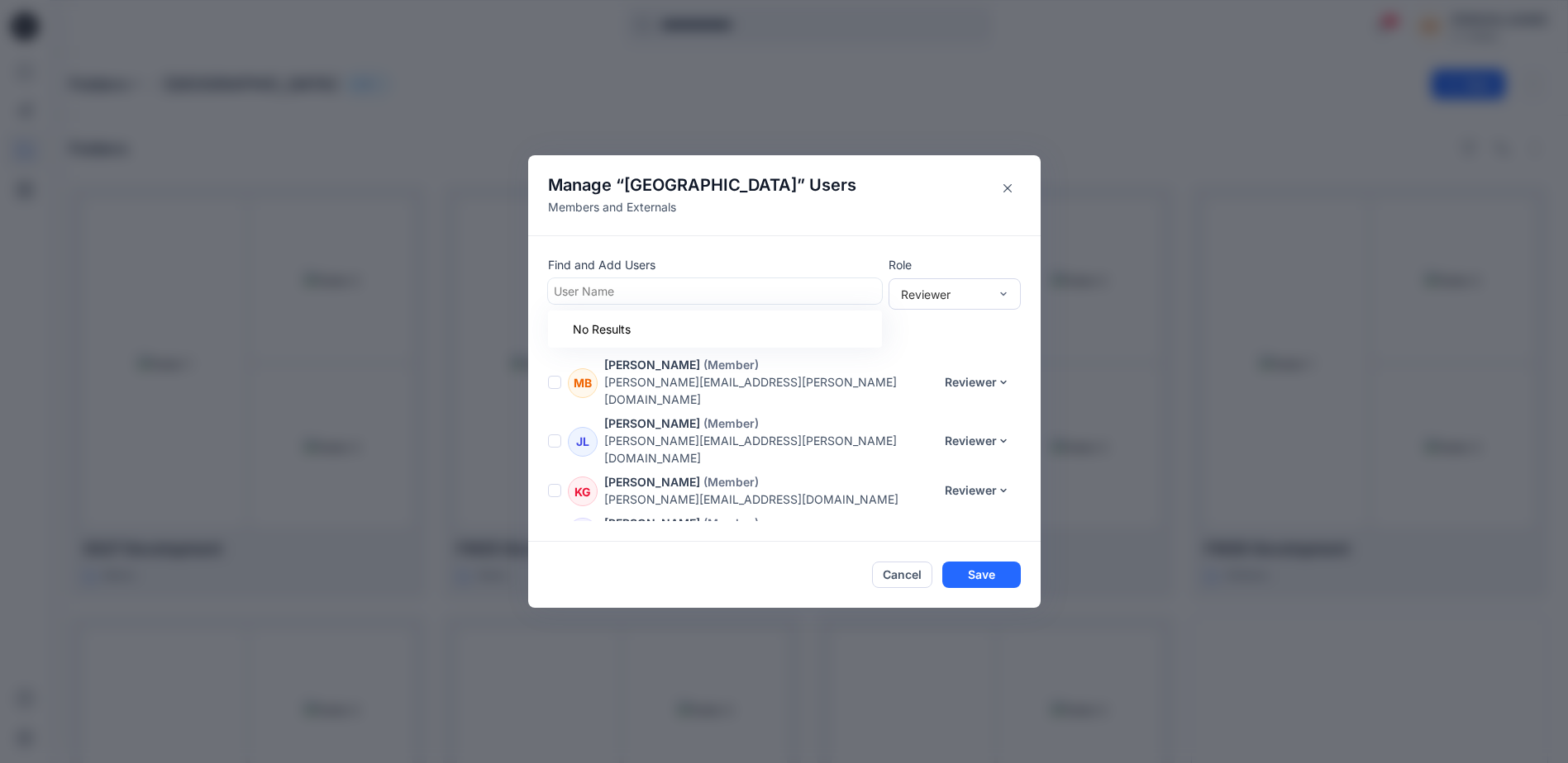
click at [839, 290] on div at bounding box center [714, 290] width 322 height 21
type input "****"
click at [936, 285] on div "Reviewer" at bounding box center [945, 293] width 88 height 17
click at [956, 340] on div "Contributor" at bounding box center [955, 354] width 126 height 29
click at [942, 291] on div "Contributor" at bounding box center [945, 293] width 88 height 17
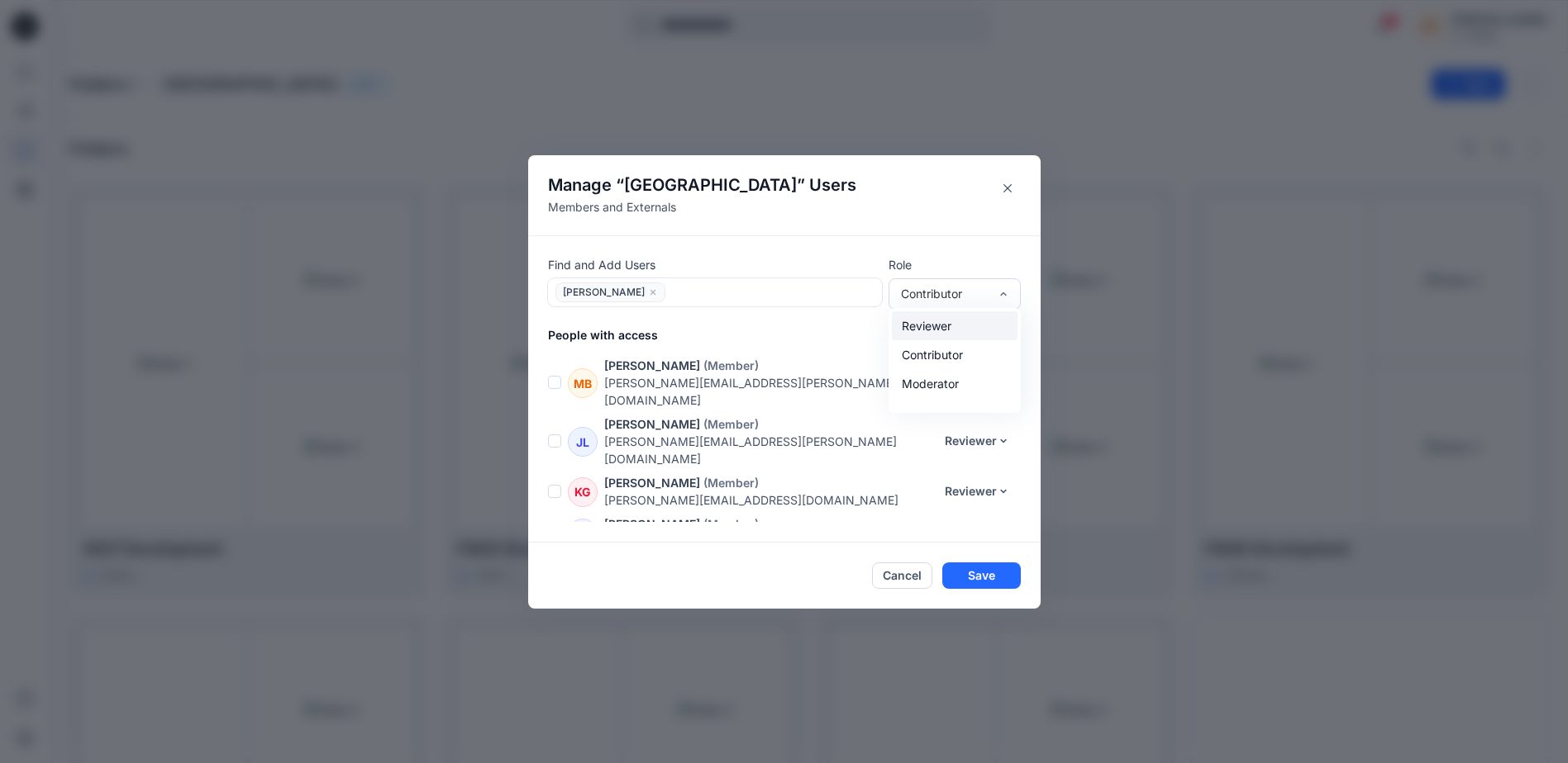
click at [945, 314] on div "Reviewer" at bounding box center [955, 325] width 126 height 29
click at [1000, 234] on header "Manage “ Block Library ” Users Members and Externals" at bounding box center [784, 195] width 512 height 80
click at [719, 290] on div at bounding box center [773, 291] width 206 height 21
type input "***"
click at [1003, 574] on button "Save" at bounding box center [981, 576] width 79 height 26
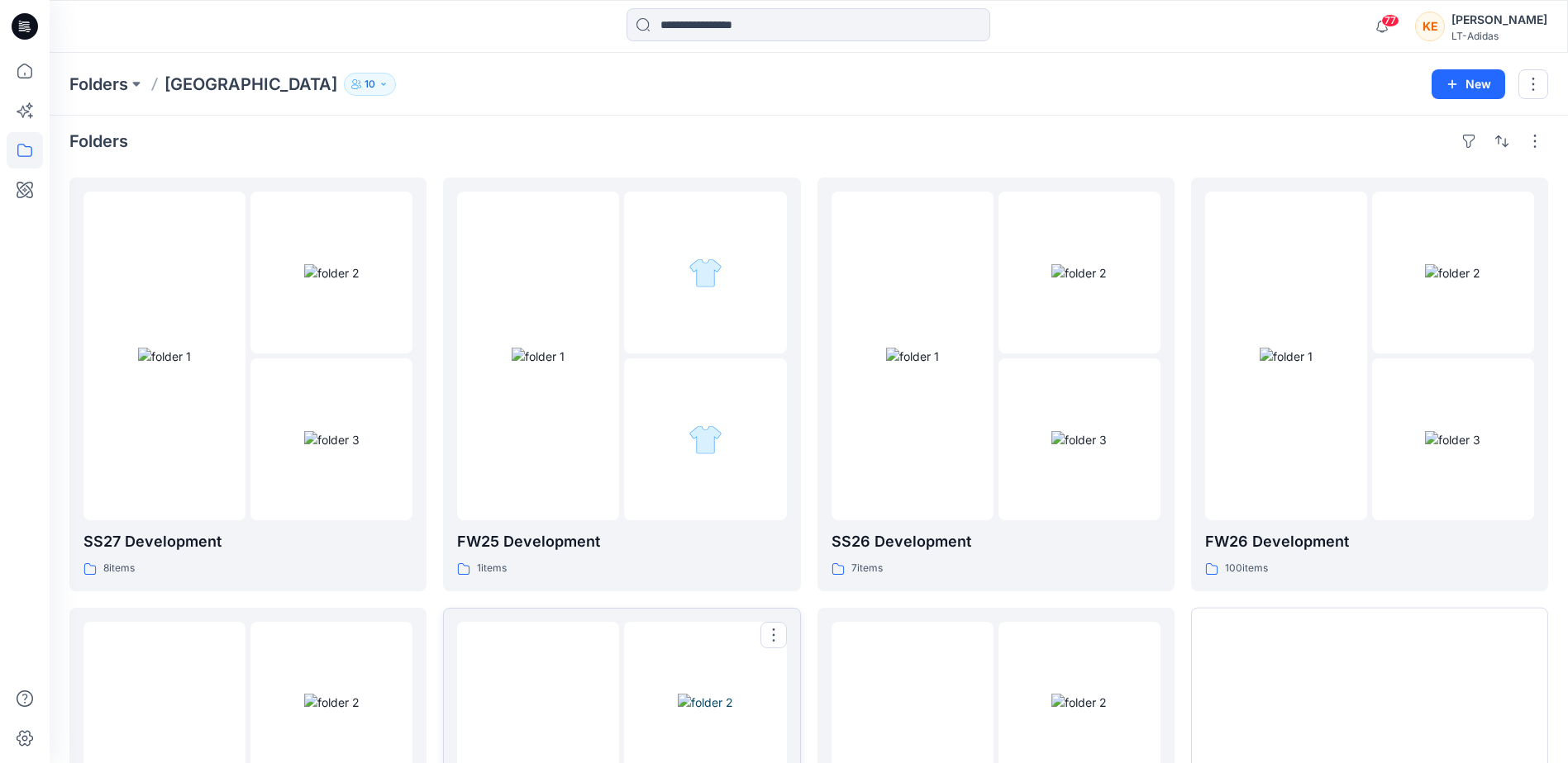
scroll to position [0, 0]
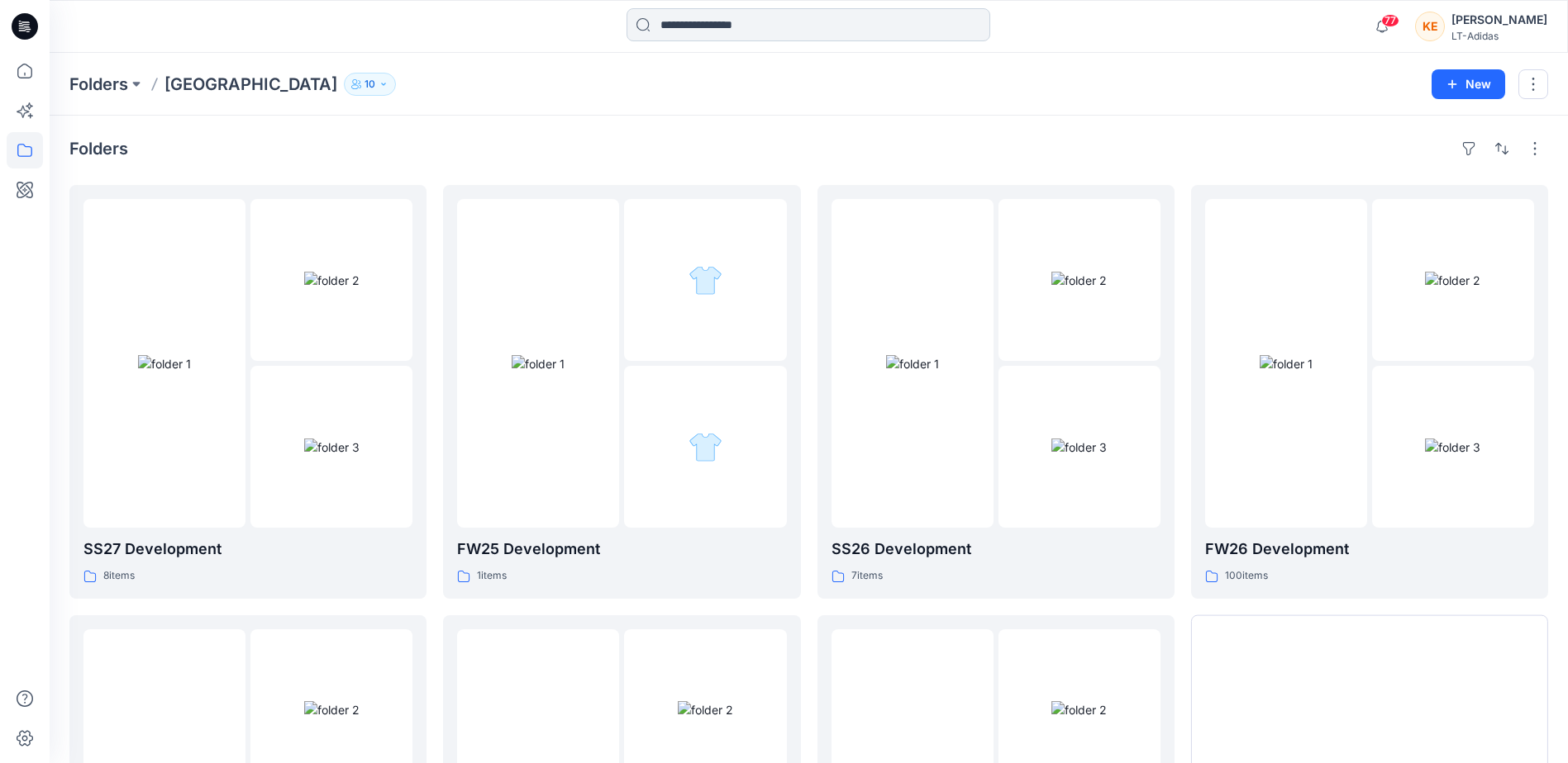
click at [755, 30] on input at bounding box center [808, 25] width 363 height 33
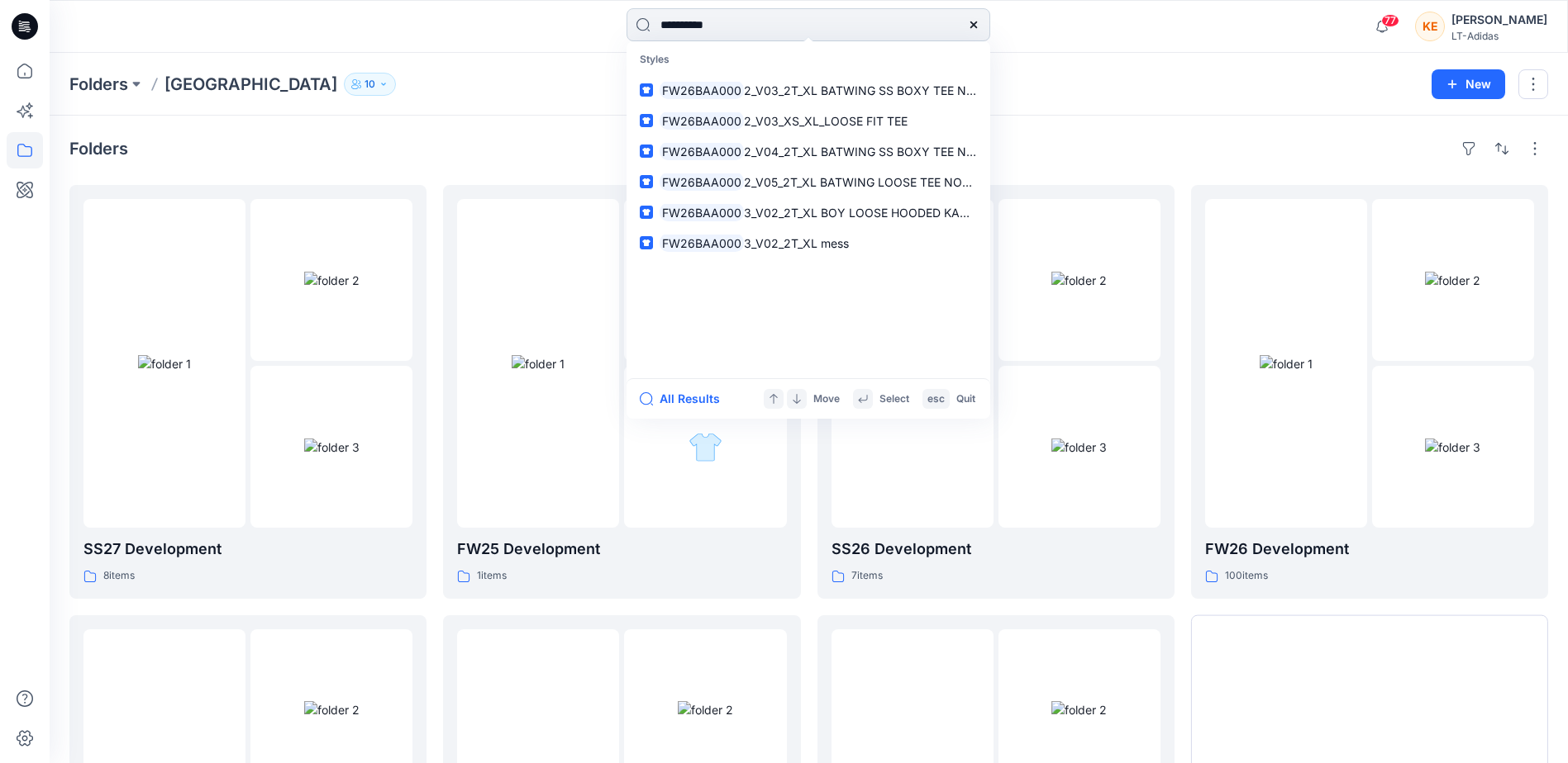
type input "**********"
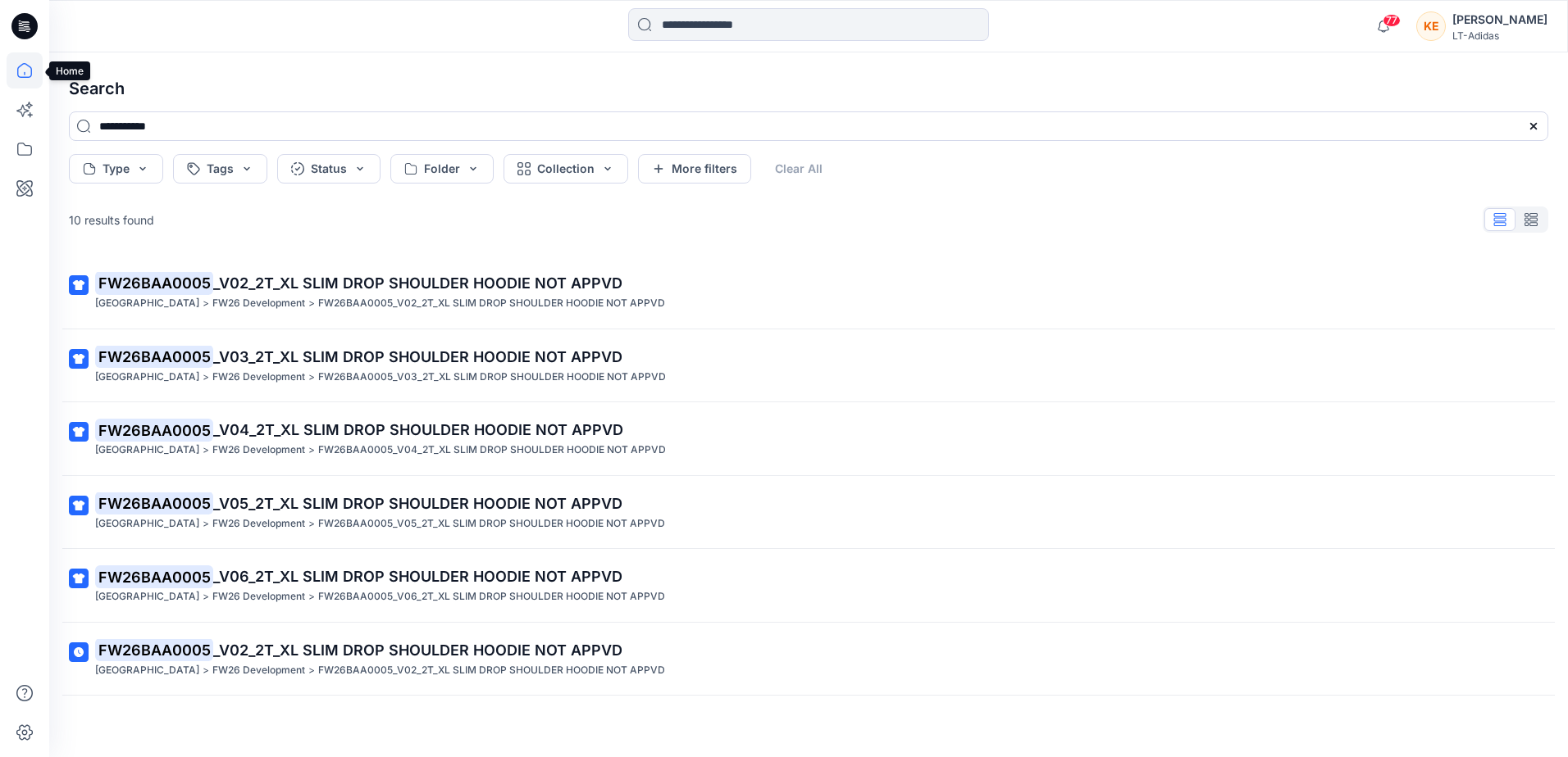
click at [16, 67] on icon at bounding box center [25, 71] width 36 height 36
